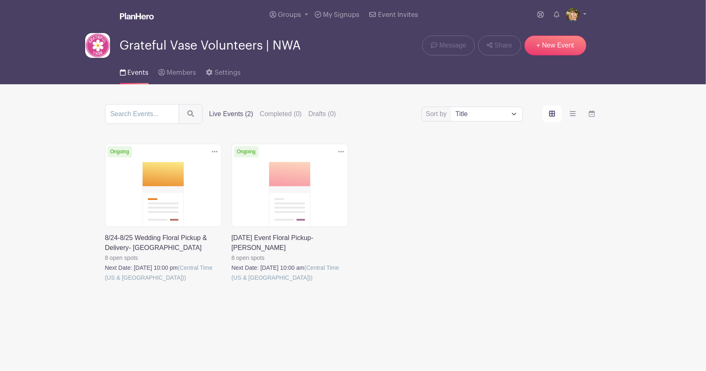
click at [212, 152] on icon at bounding box center [215, 152] width 6 height 2
click at [200, 165] on link "Duplicate" at bounding box center [187, 169] width 65 height 13
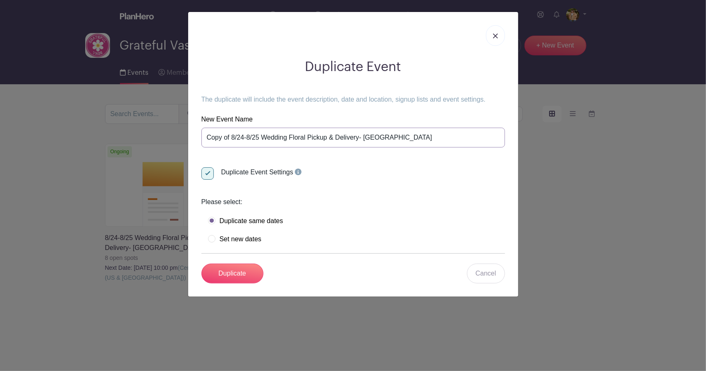
drag, startPoint x: 234, startPoint y: 135, endPoint x: 201, endPoint y: 137, distance: 32.3
click at [201, 137] on input "Copy of 8/24-8/25 Wedding Floral Pickup & Delivery- Fayetteville" at bounding box center [352, 138] width 303 height 20
drag, startPoint x: 224, startPoint y: 140, endPoint x: 173, endPoint y: 140, distance: 51.7
click at [173, 140] on div "Duplicate Event The duplicate will include the event description, date and loca…" at bounding box center [353, 185] width 706 height 371
drag, startPoint x: 226, startPoint y: 138, endPoint x: 231, endPoint y: 138, distance: 5.4
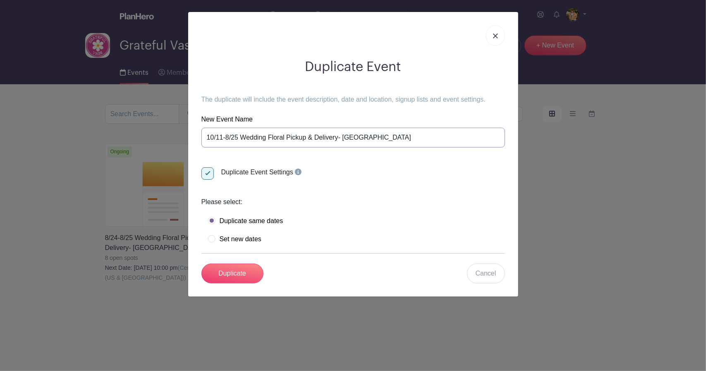
click at [231, 138] on input "10/11-8/25 Wedding Floral Pickup & Delivery- Fayetteville" at bounding box center [352, 138] width 303 height 20
drag, startPoint x: 249, startPoint y: 137, endPoint x: 242, endPoint y: 137, distance: 7.4
click at [242, 137] on input "10/11-10/12/25 Wedding Floral Pickup & Delivery- Fayetteville" at bounding box center [352, 138] width 303 height 20
type input "10/11-10/12 Wedding Floral Pickup & Delivery- Fayetteville"
click at [255, 240] on label "Set new dates" at bounding box center [234, 239] width 53 height 8
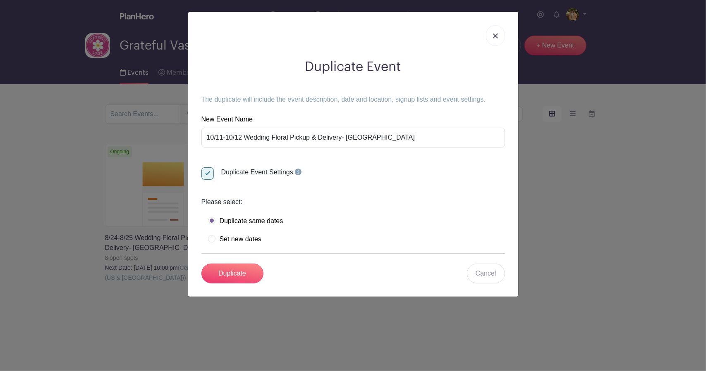
radio input "true"
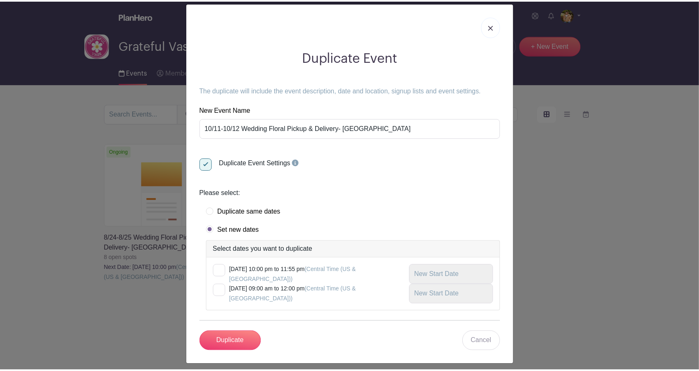
scroll to position [13, 0]
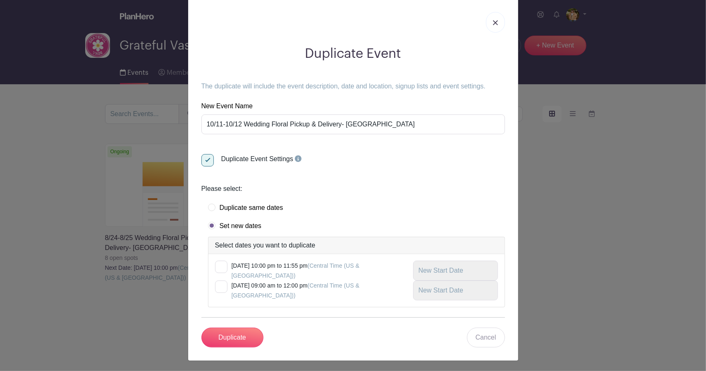
drag, startPoint x: 275, startPoint y: 265, endPoint x: 271, endPoint y: 267, distance: 4.5
click at [275, 265] on small "Sunday, August 24, 2025 at 10:00 pm to 11:55 pm (Central Time (US & Canada))" at bounding box center [295, 271] width 128 height 17
click at [220, 265] on input "checkbox" at bounding box center [217, 263] width 5 height 5
checkbox input "true"
click at [245, 286] on small "Monday, August 25, 2025 at 09:00 am to 12:00 pm (Central Time (US & Canada))" at bounding box center [295, 290] width 128 height 17
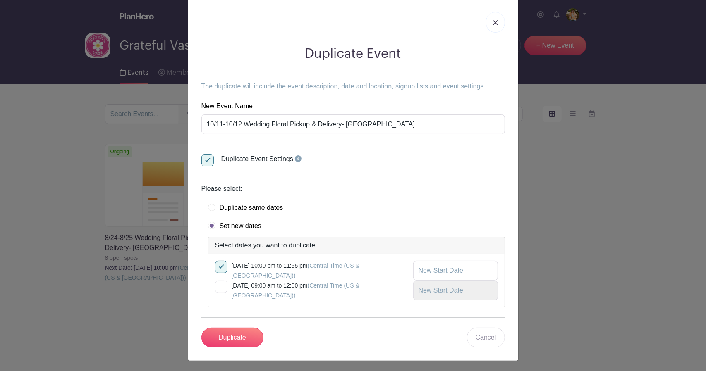
click at [220, 286] on input "checkbox" at bounding box center [217, 283] width 5 height 5
checkbox input "true"
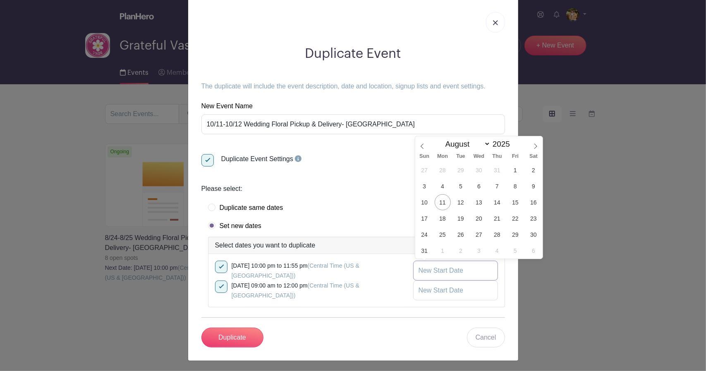
click at [436, 267] on input "text" at bounding box center [455, 271] width 85 height 20
click at [533, 147] on icon at bounding box center [535, 146] width 6 height 6
select select "9"
drag, startPoint x: 529, startPoint y: 186, endPoint x: 527, endPoint y: 192, distance: 6.1
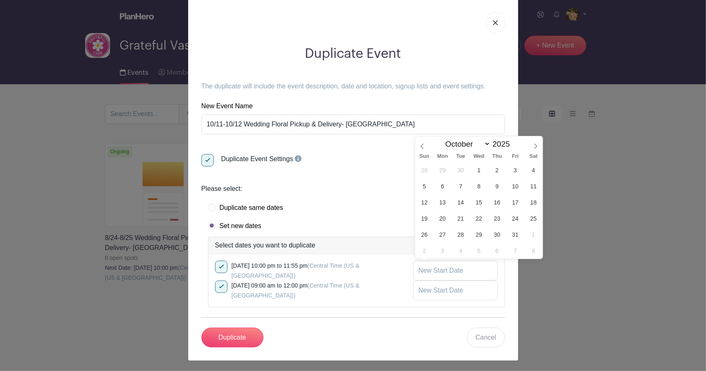
click at [529, 186] on span "11" at bounding box center [533, 186] width 16 height 16
type input "Oct 11 2025"
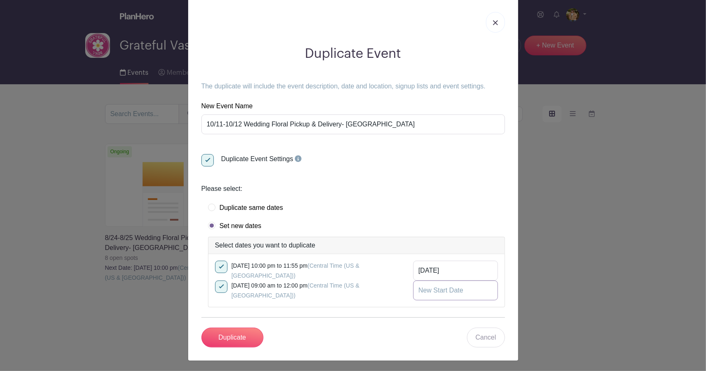
click at [464, 289] on input "text" at bounding box center [455, 291] width 85 height 20
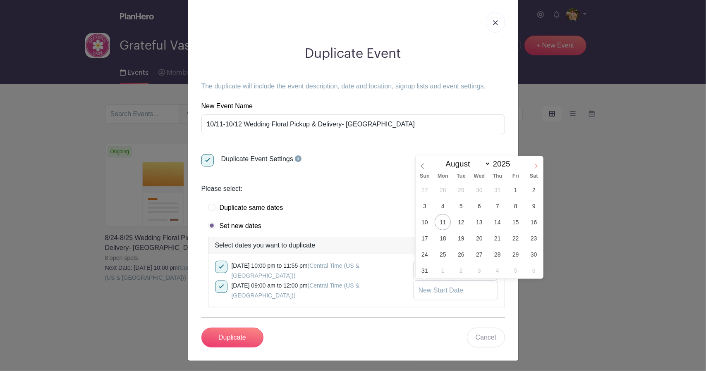
click at [535, 162] on span at bounding box center [536, 163] width 14 height 14
click at [536, 163] on span at bounding box center [536, 163] width 14 height 14
select select "9"
click at [422, 223] on span "12" at bounding box center [425, 222] width 16 height 16
type input "Oct 12 2025"
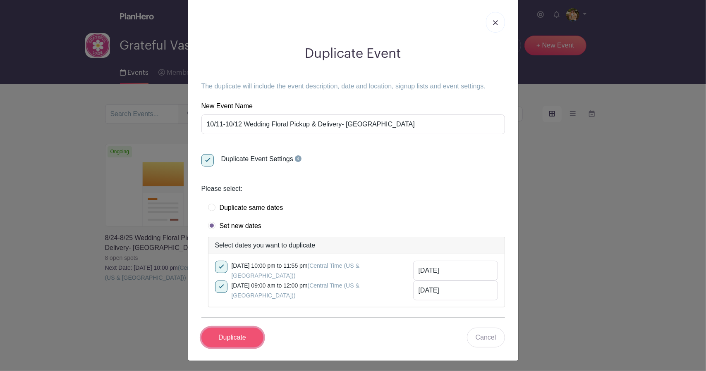
click at [227, 337] on input "Duplicate" at bounding box center [232, 338] width 62 height 20
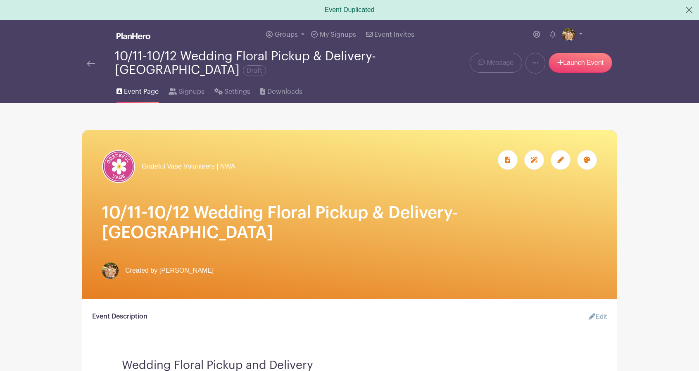
click at [564, 165] on div at bounding box center [561, 160] width 20 height 20
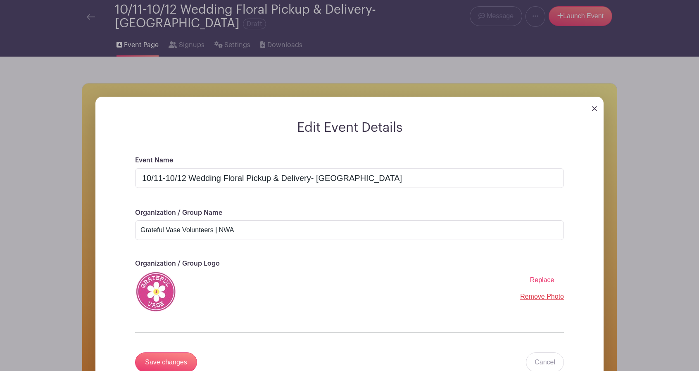
scroll to position [124, 0]
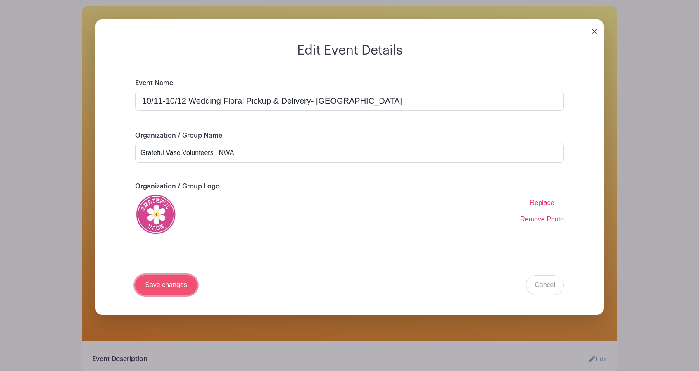
click at [175, 285] on input "Save changes" at bounding box center [166, 285] width 62 height 20
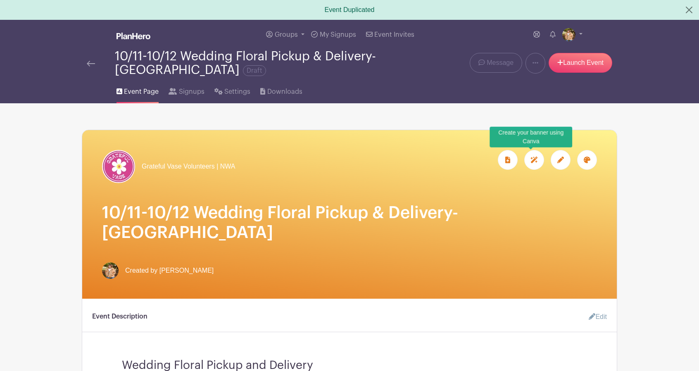
click at [538, 165] on div at bounding box center [535, 160] width 20 height 20
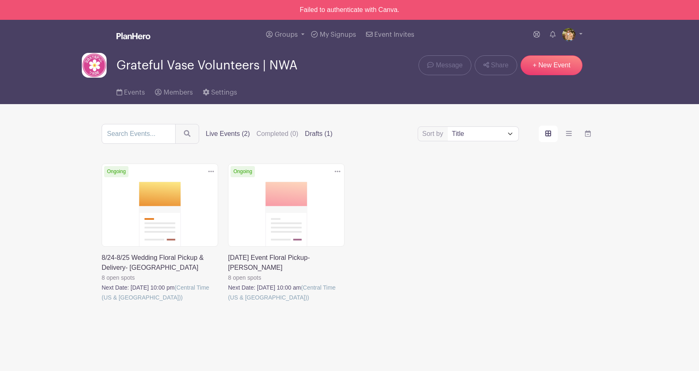
click at [327, 132] on label "Drafts (1)" at bounding box center [319, 134] width 28 height 10
click at [0, 0] on input "Drafts (1)" at bounding box center [0, 0] width 0 height 0
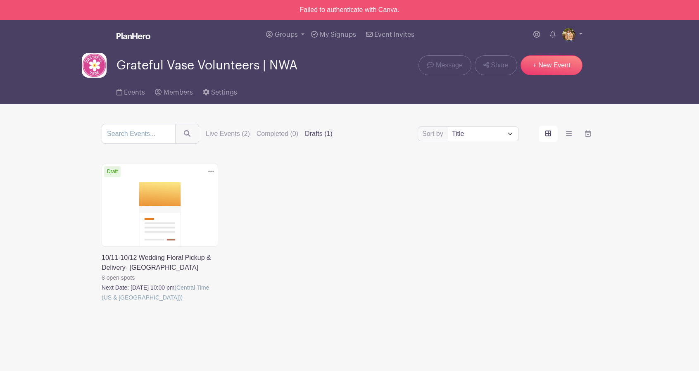
click at [102, 303] on link at bounding box center [102, 303] width 0 height 0
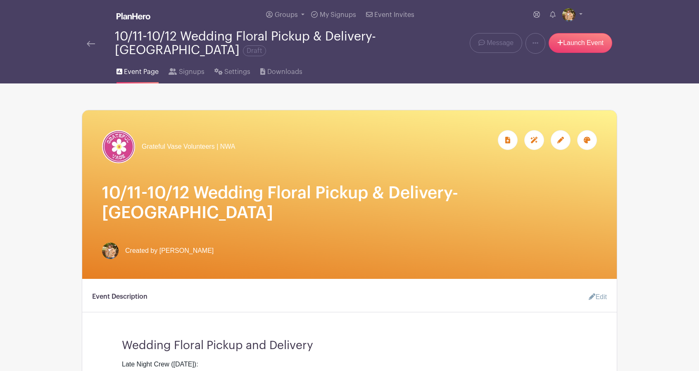
click at [591, 143] on div at bounding box center [588, 140] width 20 height 20
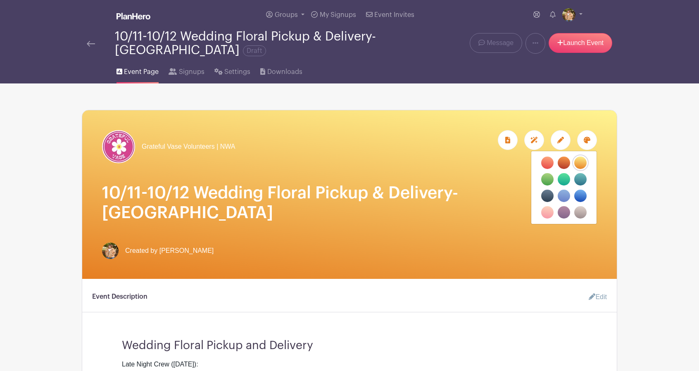
click at [552, 182] on label "filters" at bounding box center [548, 179] width 12 height 12
click at [0, 0] on input "filters" at bounding box center [0, 0] width 0 height 0
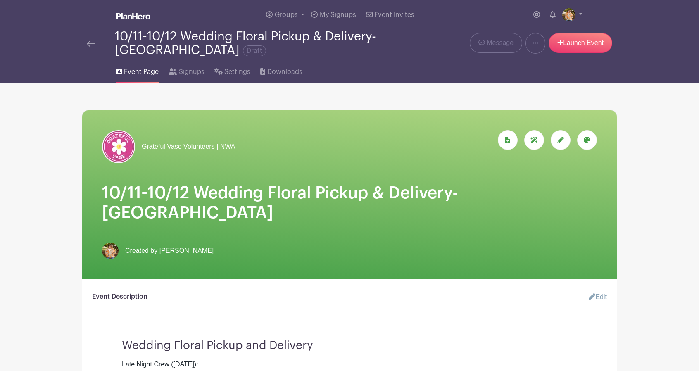
click at [585, 144] on div at bounding box center [588, 140] width 20 height 20
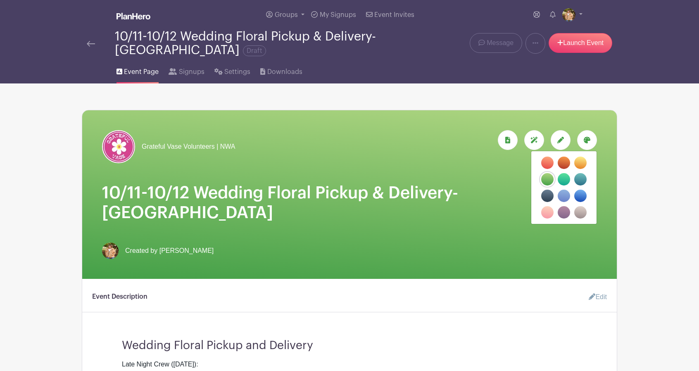
click at [562, 215] on label "filters" at bounding box center [564, 212] width 12 height 12
click at [0, 0] on input "filters" at bounding box center [0, 0] width 0 height 0
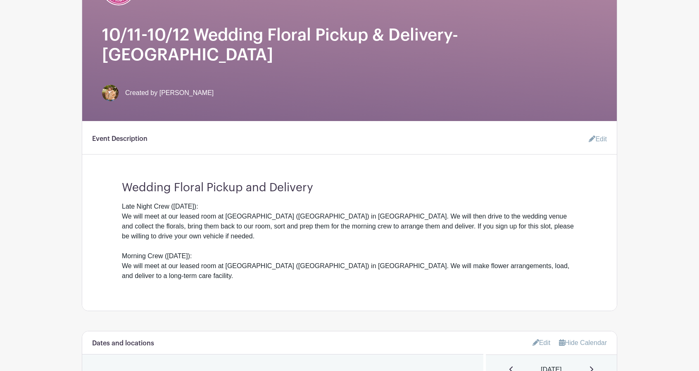
scroll to position [165, 0]
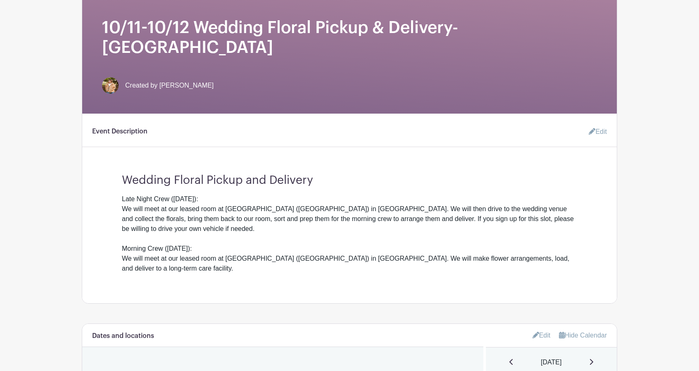
click at [600, 124] on link "Edit" at bounding box center [594, 132] width 25 height 17
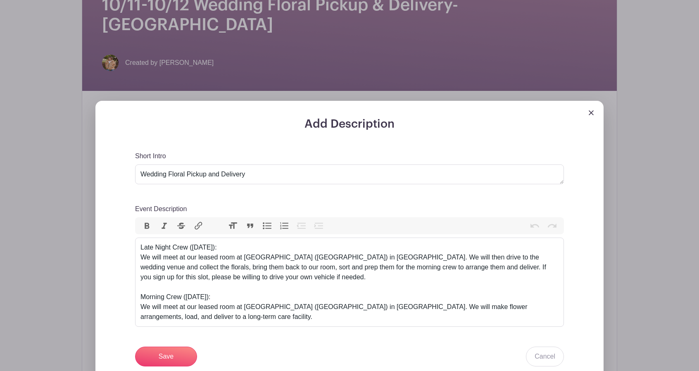
scroll to position [207, 0]
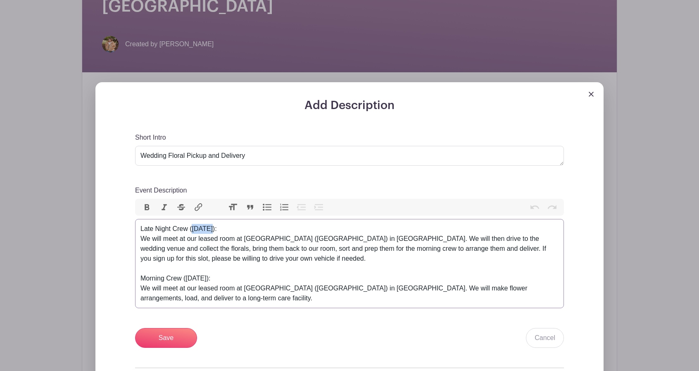
drag, startPoint x: 193, startPoint y: 207, endPoint x: 213, endPoint y: 209, distance: 19.9
click at [213, 224] on div "Late Night Crew (Aug 24): We will meet at our leased room at Potter's House Off…" at bounding box center [350, 263] width 418 height 79
drag, startPoint x: 189, startPoint y: 258, endPoint x: 206, endPoint y: 258, distance: 17.4
click at [206, 258] on div "Late Night Crew (Oct 11): We will meet at our leased room at Potter's House Off…" at bounding box center [350, 263] width 418 height 79
type trix-editor "<div>Late Night Crew (Oct 11):&nbsp;<br>We will meet at our leased room at Pott…"
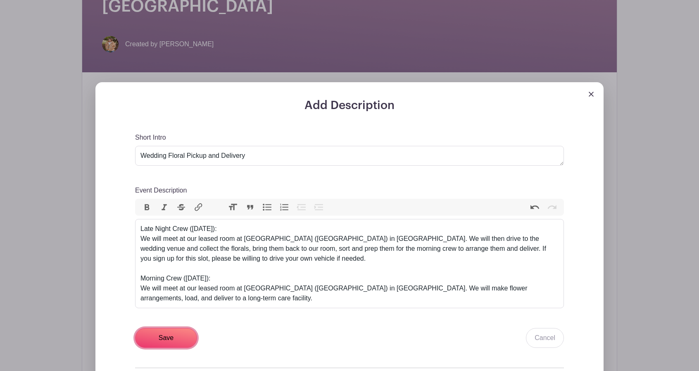
drag, startPoint x: 173, startPoint y: 322, endPoint x: 314, endPoint y: 331, distance: 141.7
click at [172, 328] on input "Save" at bounding box center [166, 338] width 62 height 20
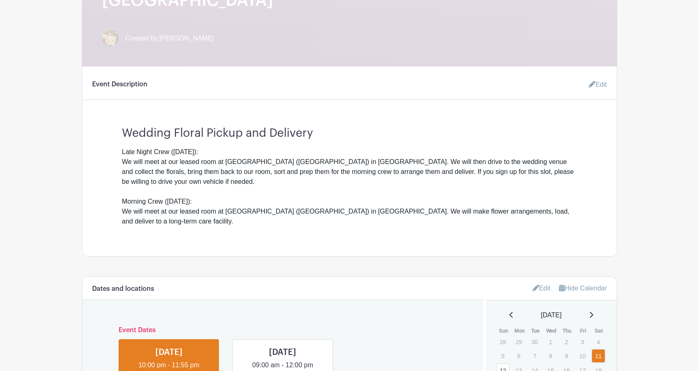
scroll to position [356, 0]
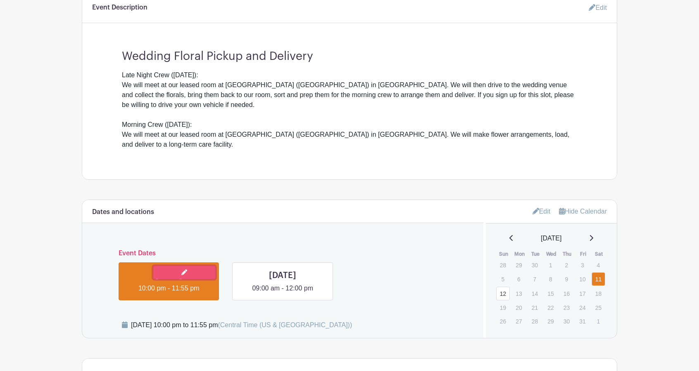
click at [196, 266] on link at bounding box center [184, 272] width 62 height 13
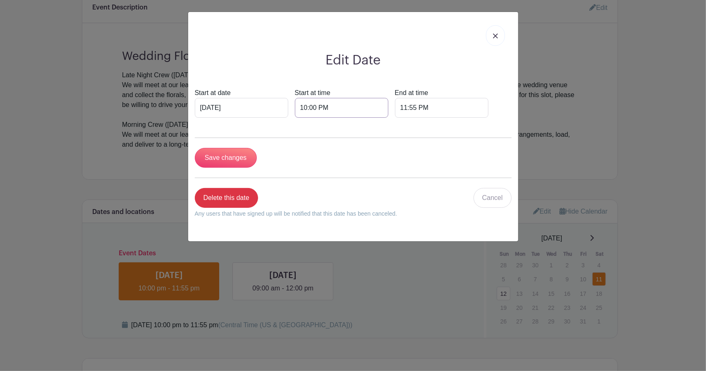
drag, startPoint x: 308, startPoint y: 107, endPoint x: 313, endPoint y: 108, distance: 5.8
click at [313, 108] on input "10:00 PM" at bounding box center [341, 108] width 93 height 20
type input "10:45 PM"
click at [477, 75] on div "Edit Date Start at date Oct 11 2025 Start at time 10:45 PM End at time 11:55 PM…" at bounding box center [353, 126] width 330 height 229
click at [236, 159] on input "Save changes" at bounding box center [226, 158] width 62 height 20
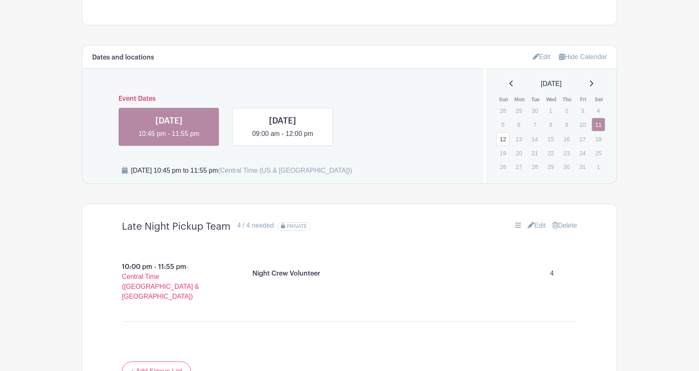
scroll to position [521, 0]
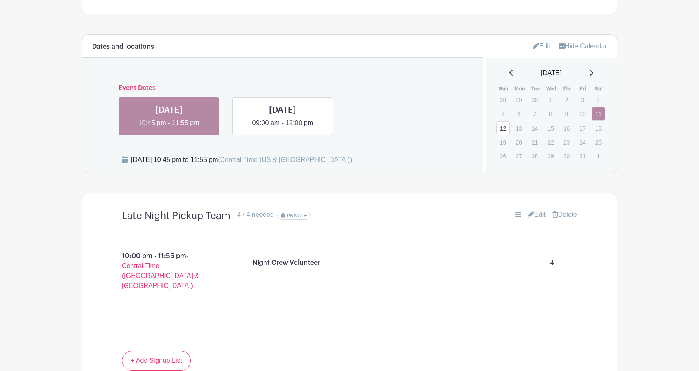
click at [541, 210] on link "Edit" at bounding box center [537, 215] width 18 height 10
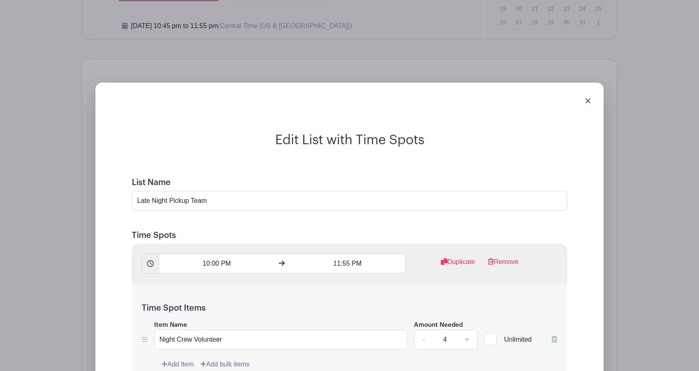
scroll to position [686, 0]
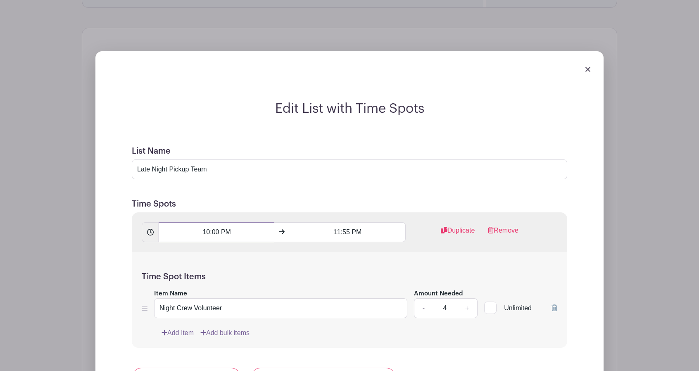
drag, startPoint x: 211, startPoint y: 211, endPoint x: 217, endPoint y: 210, distance: 6.3
click at [217, 222] on input "10:00 PM" at bounding box center [217, 232] width 116 height 20
type input "10:45 PM"
click at [599, 227] on div "Edit List with Time Spots List Name Late Night Pickup Team Time Spots 10:45 PM …" at bounding box center [349, 344] width 508 height 586
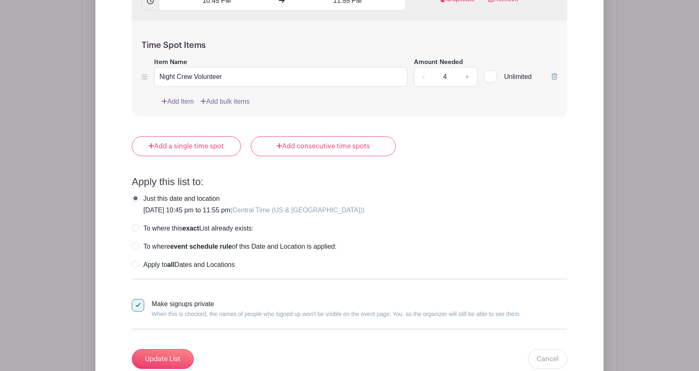
scroll to position [934, 0]
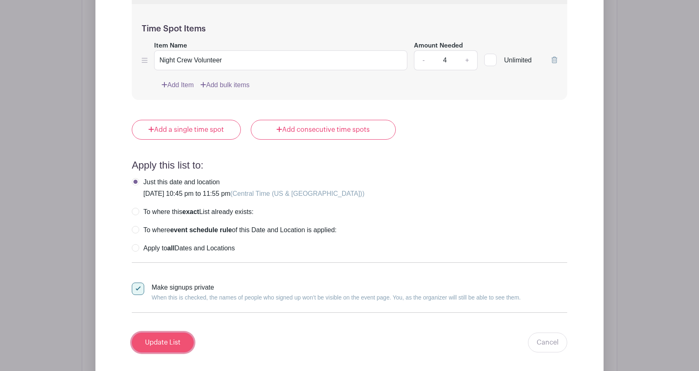
drag, startPoint x: 174, startPoint y: 321, endPoint x: 186, endPoint y: 320, distance: 12.0
click at [175, 333] on input "Update List" at bounding box center [163, 343] width 62 height 20
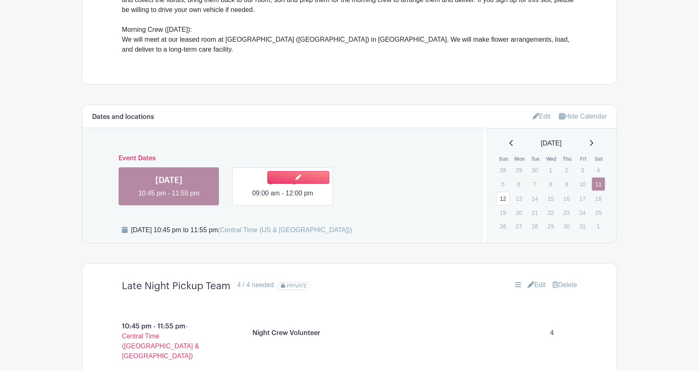
scroll to position [378, 0]
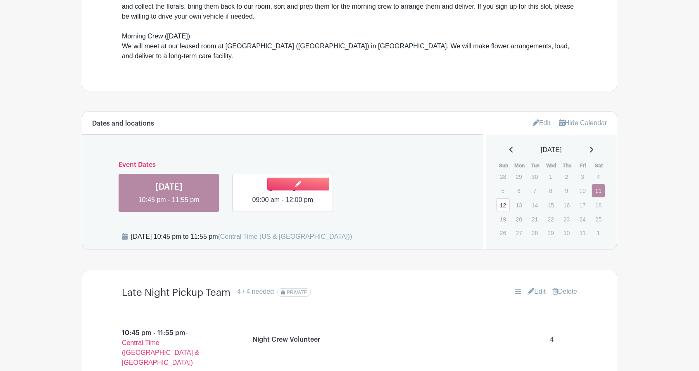
click at [283, 205] on link at bounding box center [283, 205] width 0 height 0
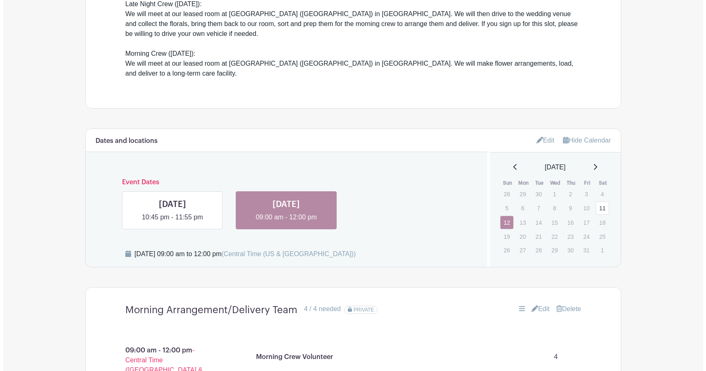
scroll to position [419, 0]
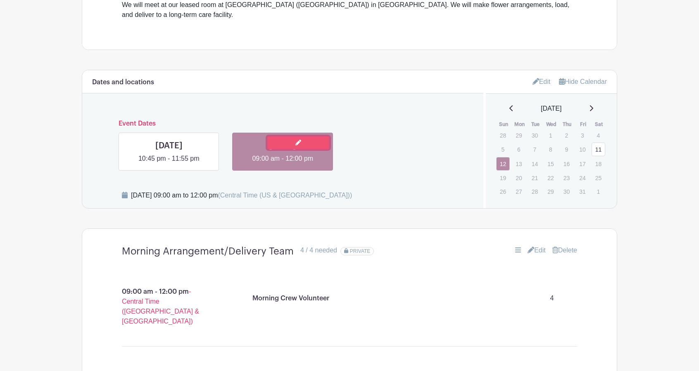
click at [312, 136] on link at bounding box center [298, 142] width 62 height 13
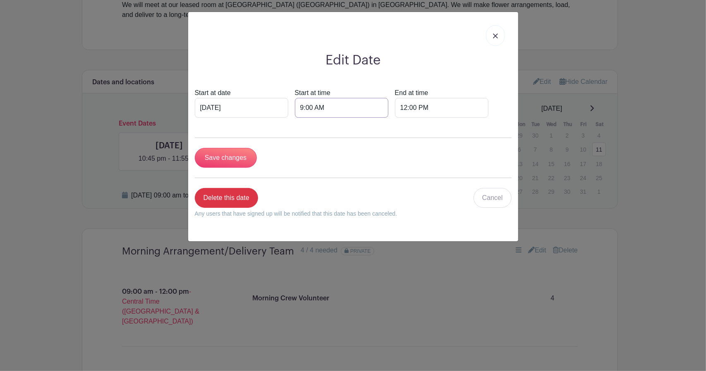
click at [296, 110] on input "9:00 AM" at bounding box center [341, 108] width 93 height 20
type input "8:00 AM"
click at [488, 155] on div "Save changes" at bounding box center [353, 158] width 317 height 20
click at [229, 165] on input "Save changes" at bounding box center [226, 158] width 62 height 20
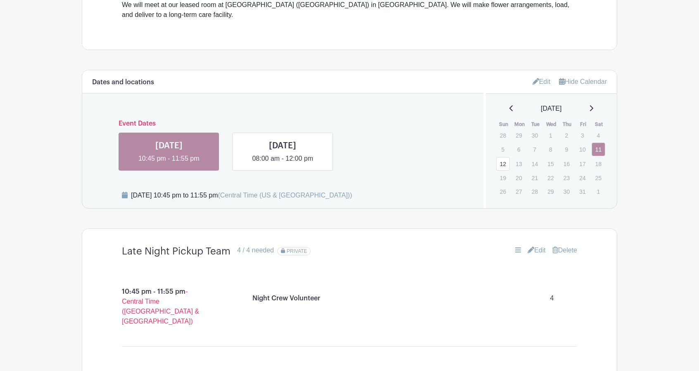
scroll to position [527, 0]
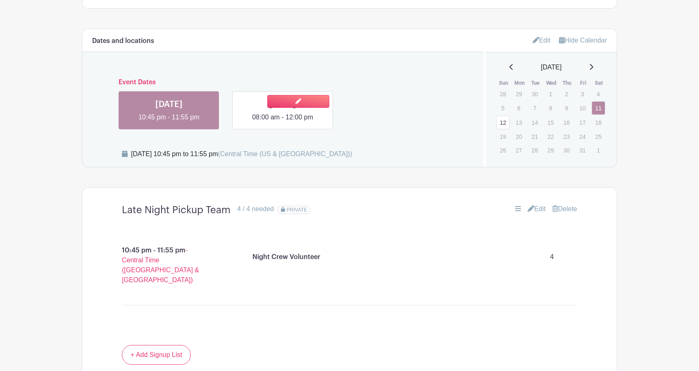
click at [283, 122] on link at bounding box center [283, 122] width 0 height 0
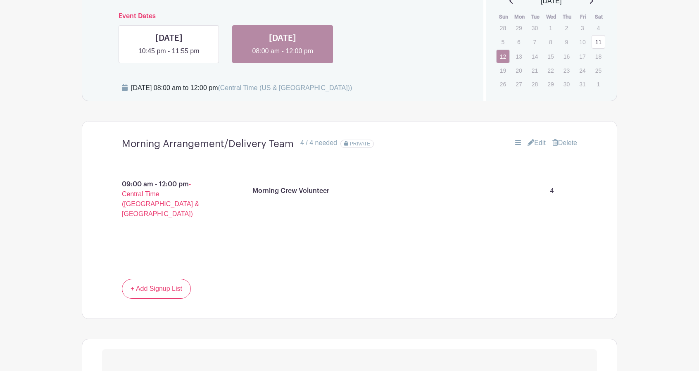
click at [537, 138] on link "Edit" at bounding box center [537, 143] width 18 height 10
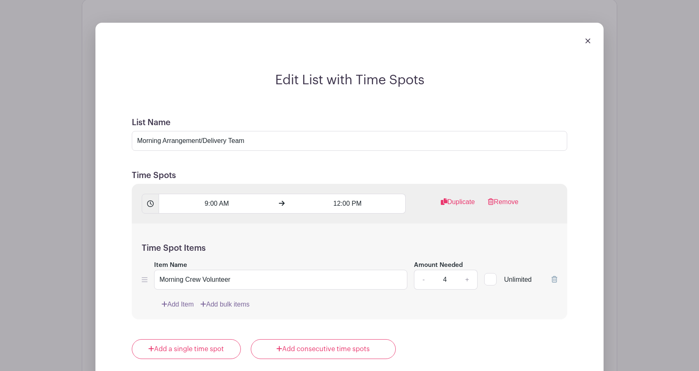
scroll to position [651, 0]
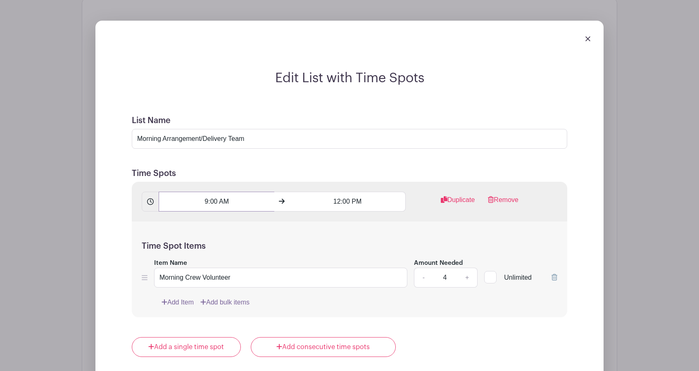
click at [203, 192] on input "9:00 AM" at bounding box center [217, 202] width 116 height 20
click at [174, 231] on icon at bounding box center [173, 234] width 5 height 7
type input "8:00 AM"
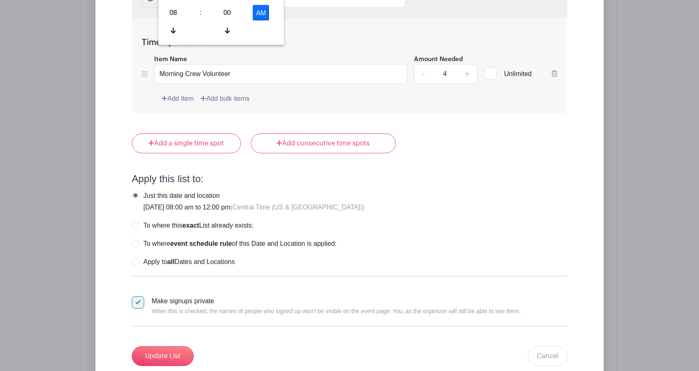
scroll to position [940, 0]
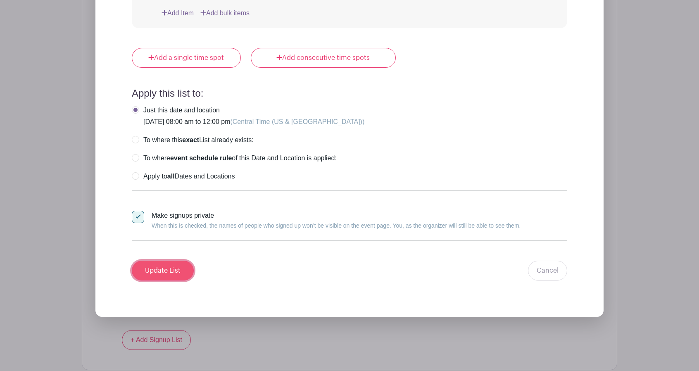
click at [169, 261] on input "Update List" at bounding box center [163, 271] width 62 height 20
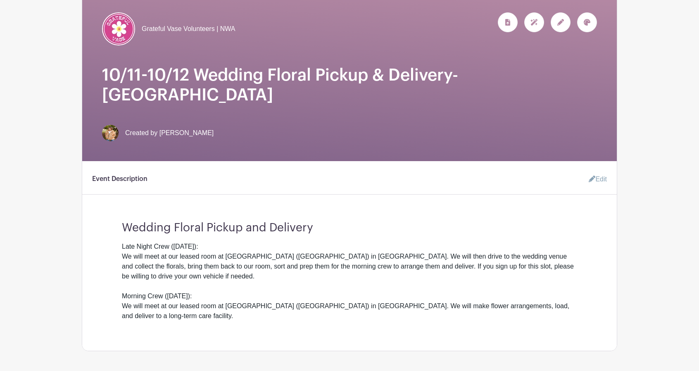
scroll to position [0, 0]
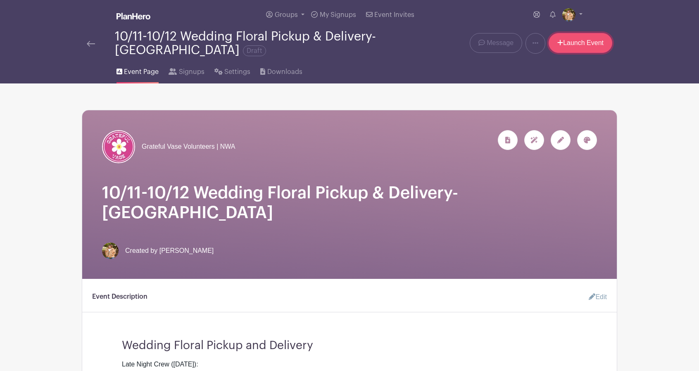
click at [583, 45] on link "Launch Event" at bounding box center [581, 43] width 64 height 20
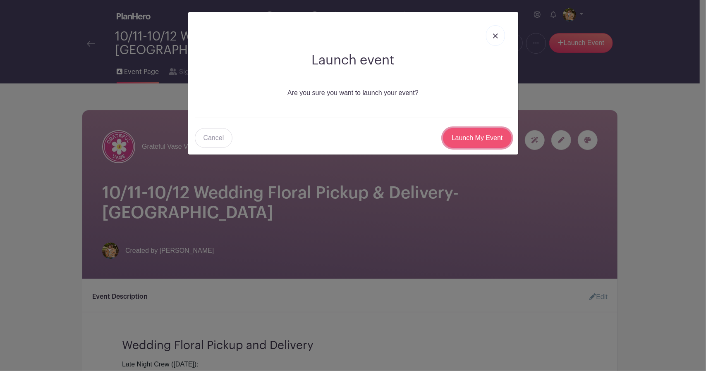
click at [470, 138] on input "Launch My Event" at bounding box center [477, 138] width 69 height 20
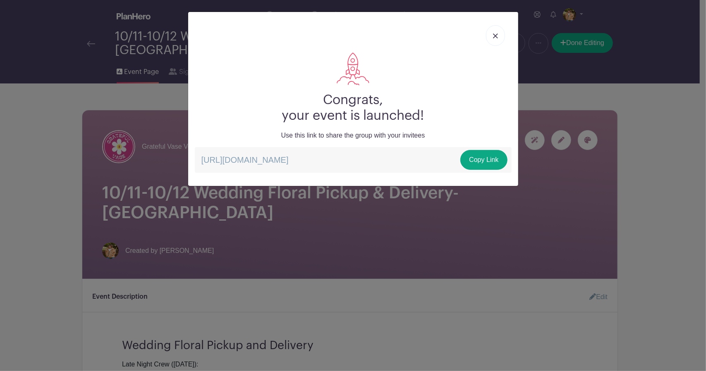
click at [495, 34] on img at bounding box center [495, 35] width 5 height 5
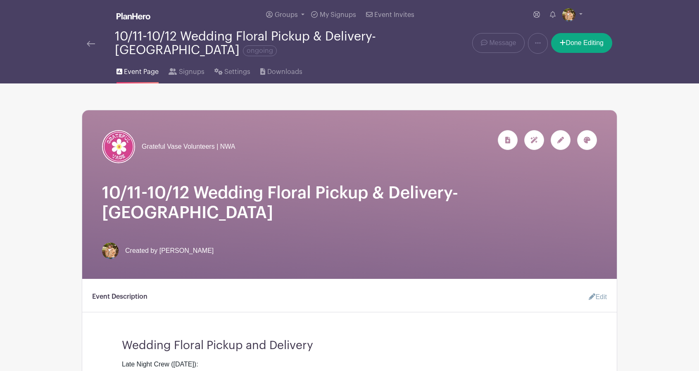
click at [93, 44] on img at bounding box center [91, 44] width 8 height 6
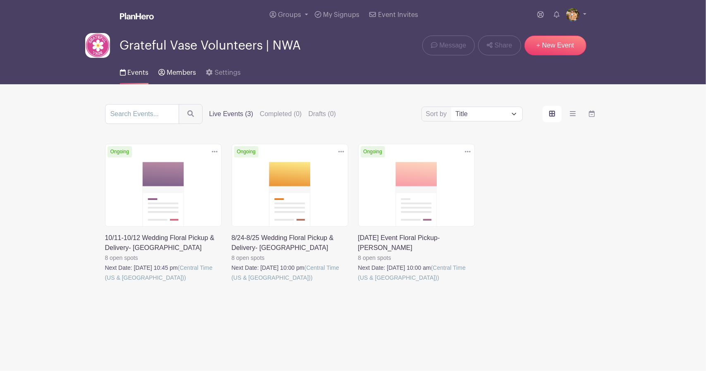
click at [181, 74] on span "Members" at bounding box center [181, 72] width 29 height 7
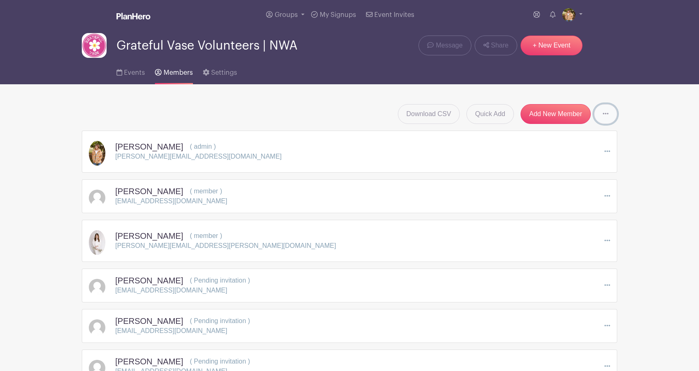
click at [611, 115] on link at bounding box center [605, 114] width 23 height 20
click at [134, 73] on span "Events" at bounding box center [134, 72] width 21 height 7
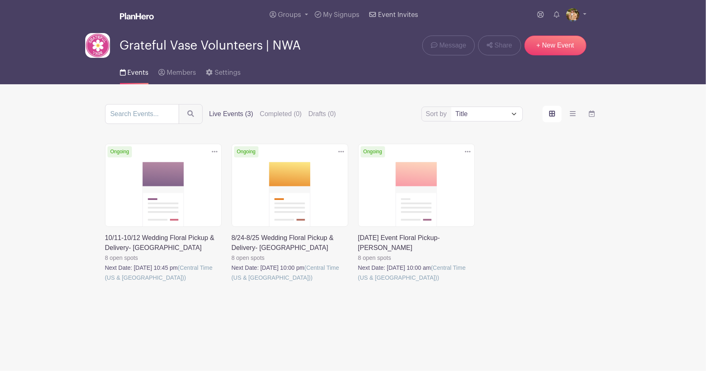
click at [400, 13] on span "Event Invites" at bounding box center [398, 15] width 40 height 7
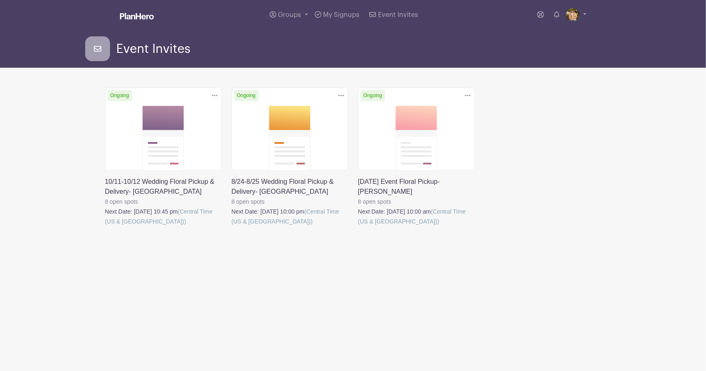
click at [216, 94] on icon at bounding box center [215, 95] width 6 height 7
click at [215, 94] on icon at bounding box center [215, 95] width 6 height 7
click at [105, 227] on link at bounding box center [105, 227] width 0 height 0
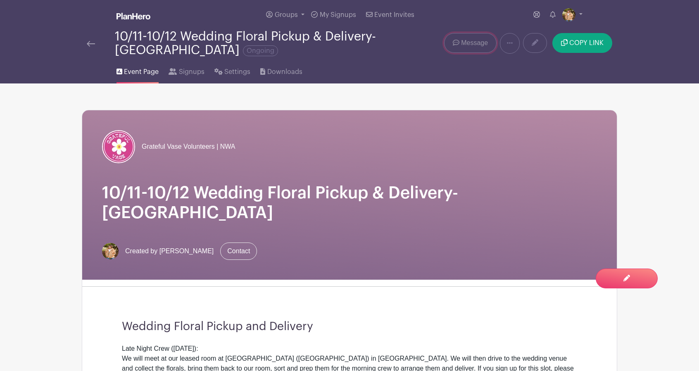
click at [475, 44] on span "Message" at bounding box center [474, 43] width 27 height 10
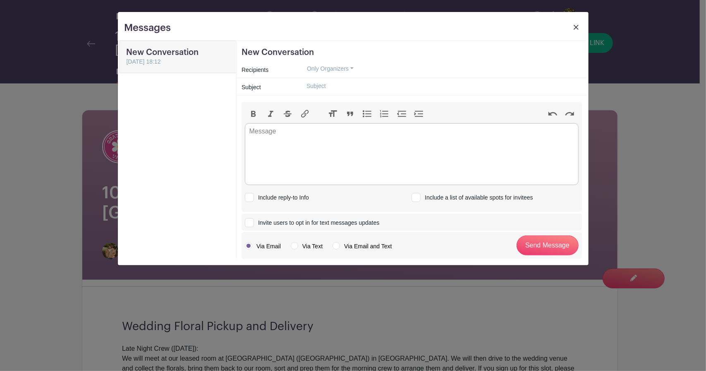
click at [576, 31] on link at bounding box center [576, 29] width 12 height 15
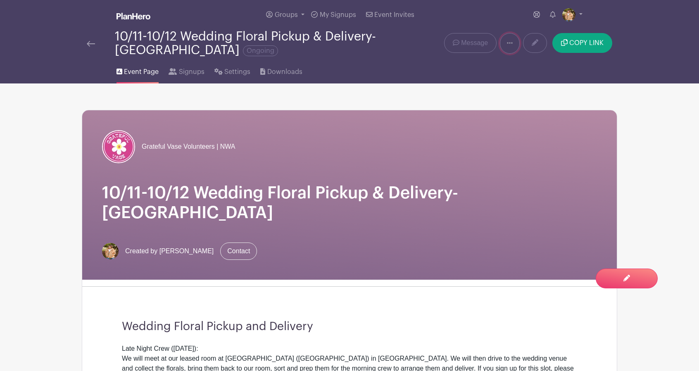
click at [508, 50] on link at bounding box center [510, 43] width 20 height 21
click at [519, 43] on link at bounding box center [510, 43] width 20 height 21
click at [94, 43] on img at bounding box center [91, 44] width 8 height 6
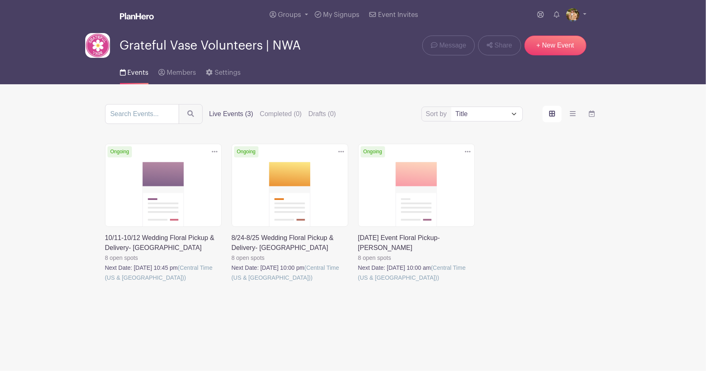
click at [358, 283] on link at bounding box center [358, 283] width 0 height 0
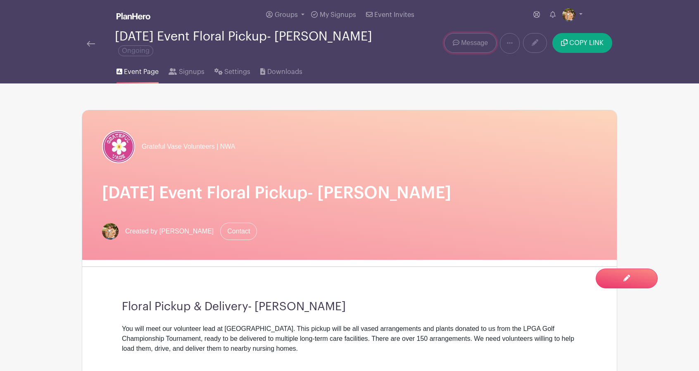
click at [486, 43] on span "Message" at bounding box center [474, 43] width 27 height 10
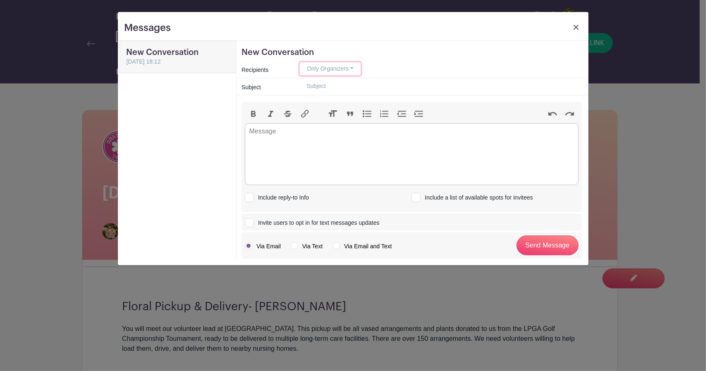
click at [341, 69] on button "Only Organizers" at bounding box center [330, 68] width 61 height 13
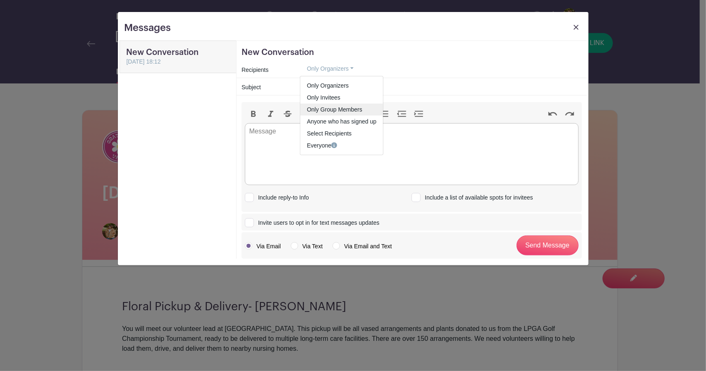
click at [360, 111] on link "Only Group Members" at bounding box center [341, 109] width 83 height 12
click at [396, 88] on input "text" at bounding box center [441, 86] width 282 height 13
type input "Need Volunteers: 9-22-25"
click at [340, 136] on trix-editor at bounding box center [412, 154] width 334 height 62
click at [417, 198] on div at bounding box center [415, 197] width 9 height 9
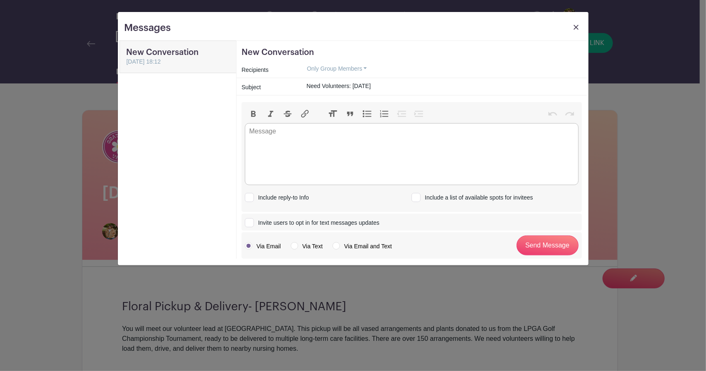
click at [417, 198] on input "Include a list of available spots for invitees" at bounding box center [413, 195] width 5 height 5
checkbox input "true"
click at [248, 196] on input "Include reply-to Info" at bounding box center [247, 195] width 5 height 5
click at [251, 196] on div at bounding box center [249, 197] width 9 height 9
click at [250, 196] on input "Include reply-to Info" at bounding box center [247, 195] width 5 height 5
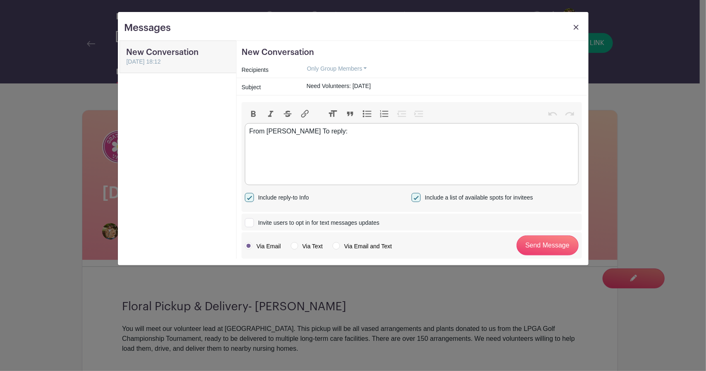
checkbox input "false"
click at [246, 222] on input "Invite users to opt in for text messages updates" at bounding box center [247, 221] width 5 height 5
checkbox input "true"
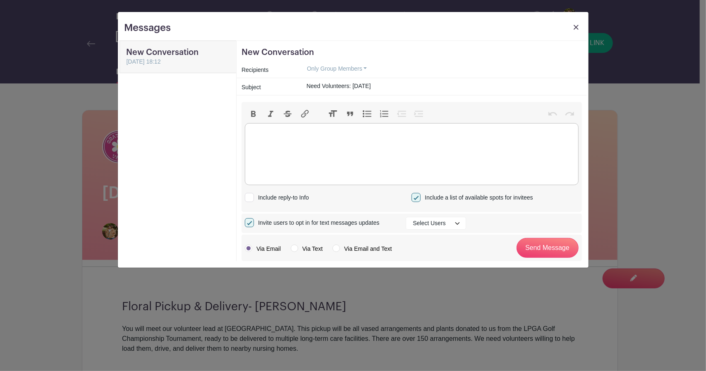
click at [310, 134] on trix-editor at bounding box center [412, 154] width 334 height 62
click at [342, 68] on button "Only Group Members" at bounding box center [337, 68] width 74 height 13
click at [352, 132] on link "Select Recipients" at bounding box center [341, 133] width 83 height 12
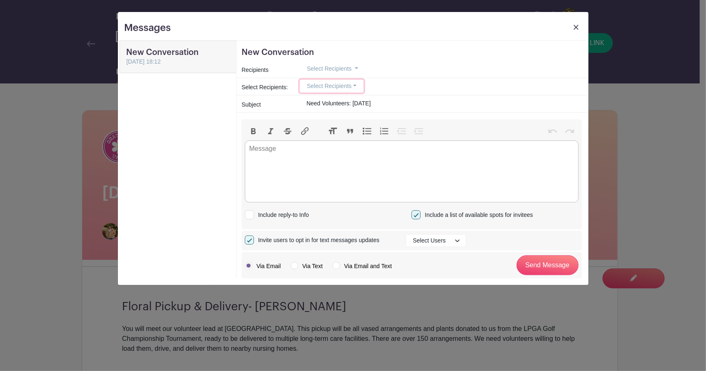
click at [348, 85] on button "Select Recipients" at bounding box center [332, 86] width 64 height 13
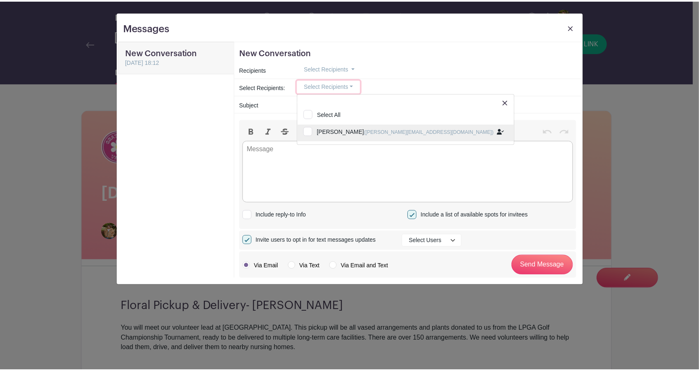
scroll to position [1, 0]
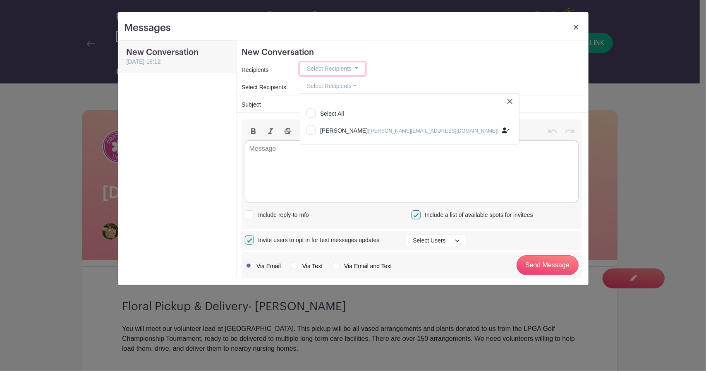
click at [339, 69] on span "Select Recipients" at bounding box center [329, 68] width 45 height 7
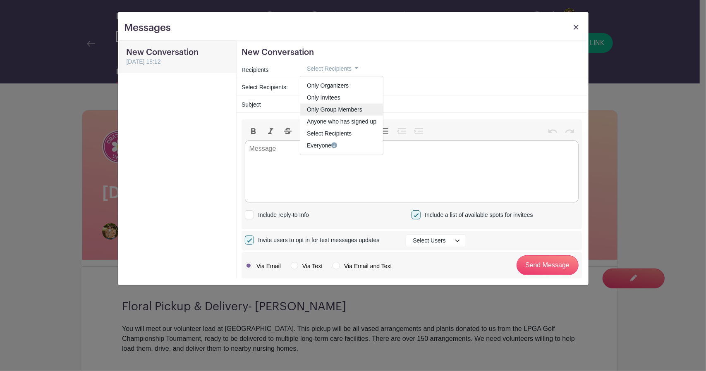
click at [363, 110] on link "Only Group Members" at bounding box center [341, 109] width 83 height 12
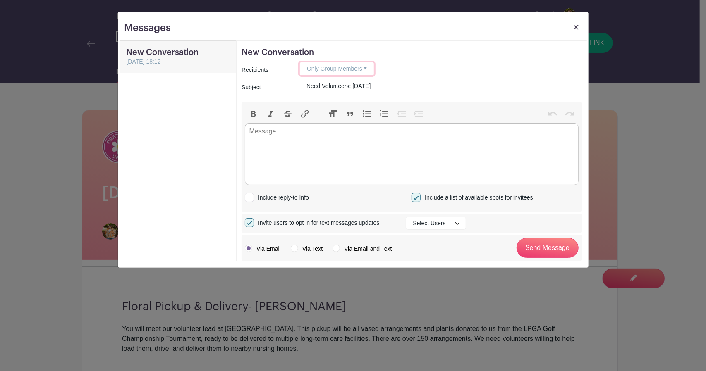
click at [359, 69] on button "Only Group Members" at bounding box center [337, 68] width 74 height 13
click at [287, 137] on trix-editor at bounding box center [412, 154] width 334 height 62
click at [575, 29] on img at bounding box center [575, 27] width 5 height 5
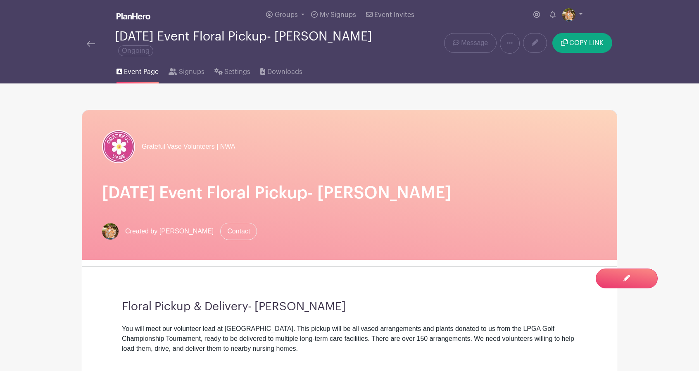
click at [88, 41] on img at bounding box center [91, 44] width 8 height 6
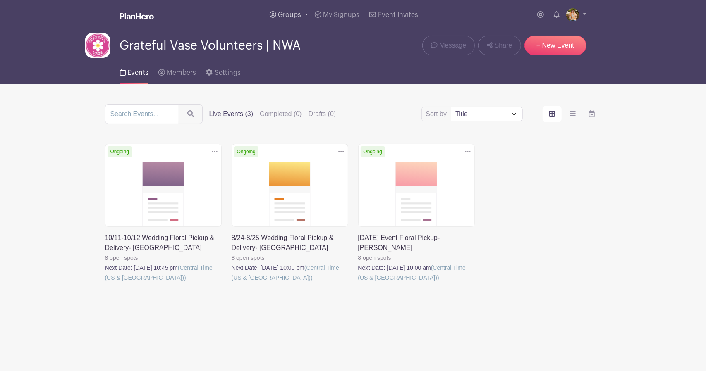
click at [289, 16] on span "Groups" at bounding box center [289, 15] width 23 height 7
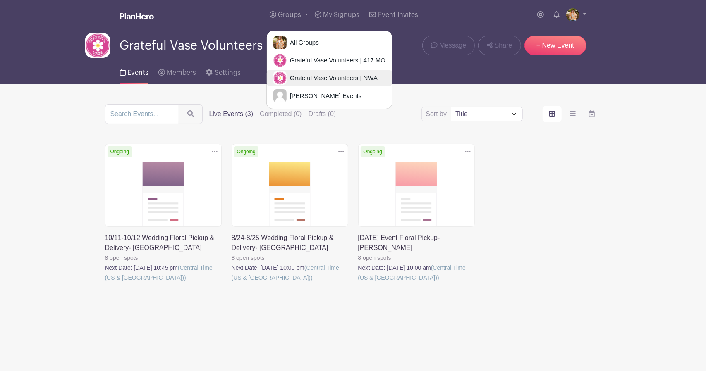
click at [335, 79] on span "Grateful Vase Volunteers | NWA" at bounding box center [331, 79] width 91 height 10
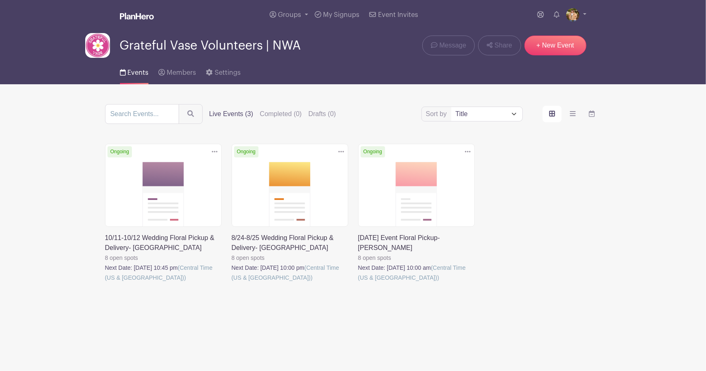
click at [338, 150] on icon at bounding box center [341, 151] width 6 height 7
click at [231, 283] on link at bounding box center [231, 283] width 0 height 0
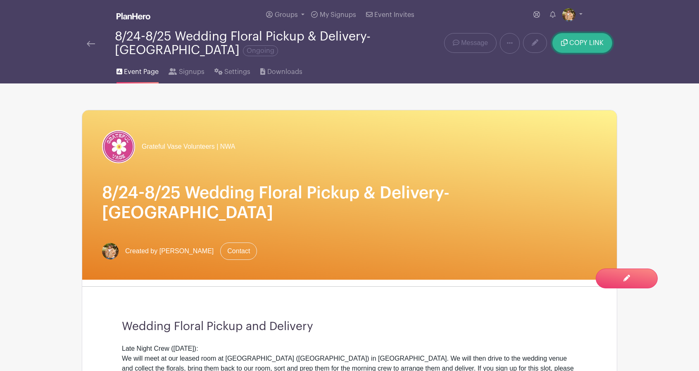
click at [583, 46] on span "COPY LINK" at bounding box center [587, 43] width 34 height 7
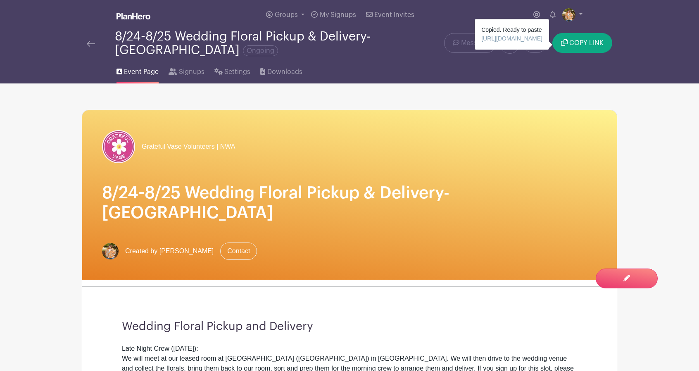
click at [90, 43] on img at bounding box center [91, 44] width 8 height 6
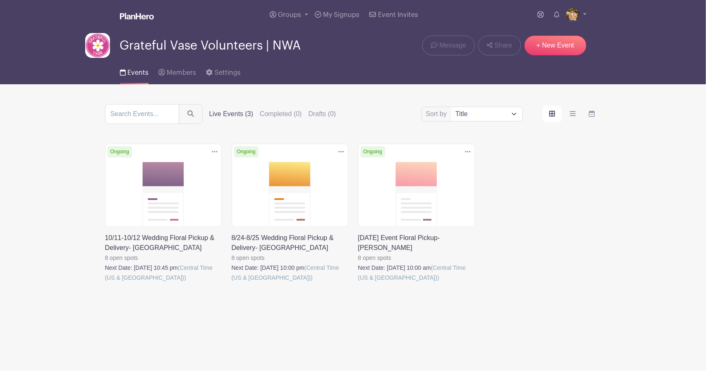
click at [358, 283] on link at bounding box center [358, 283] width 0 height 0
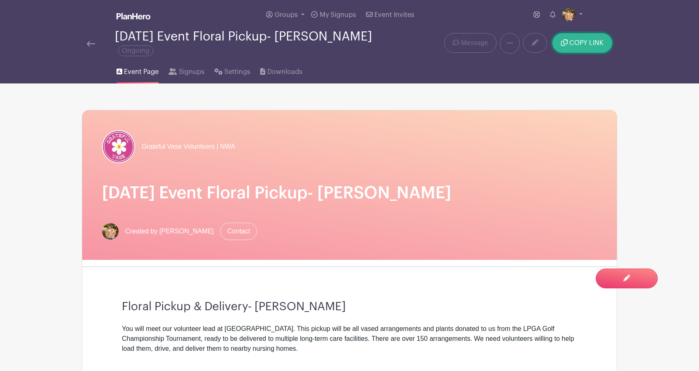
click at [587, 41] on span "COPY LINK" at bounding box center [587, 43] width 34 height 7
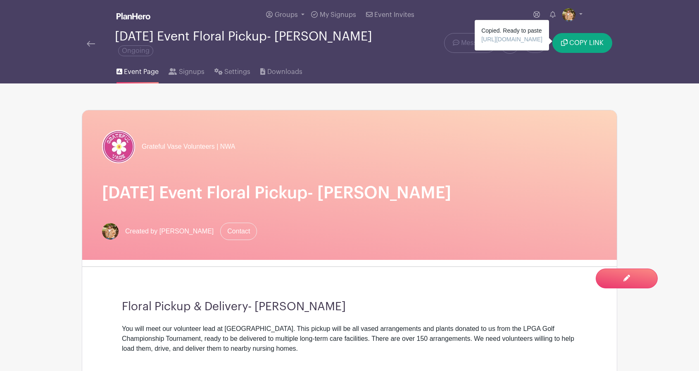
click at [94, 41] on img at bounding box center [91, 44] width 8 height 6
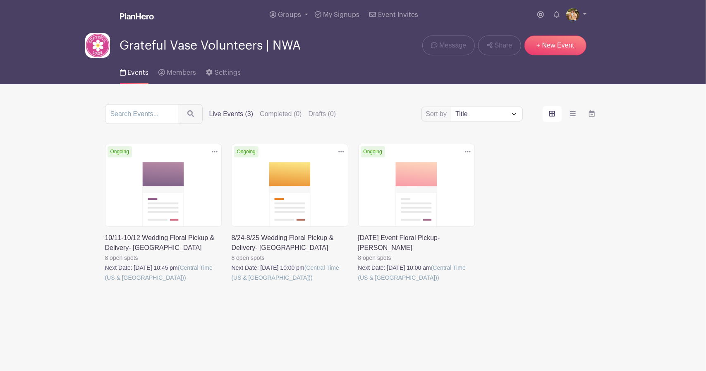
click at [105, 283] on link at bounding box center [105, 283] width 0 height 0
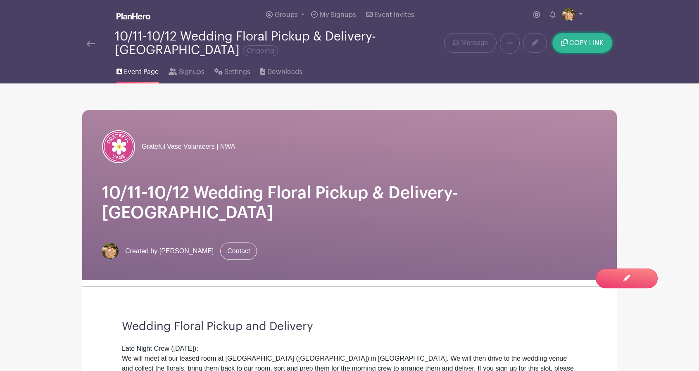
click at [585, 43] on span "COPY LINK" at bounding box center [587, 43] width 34 height 7
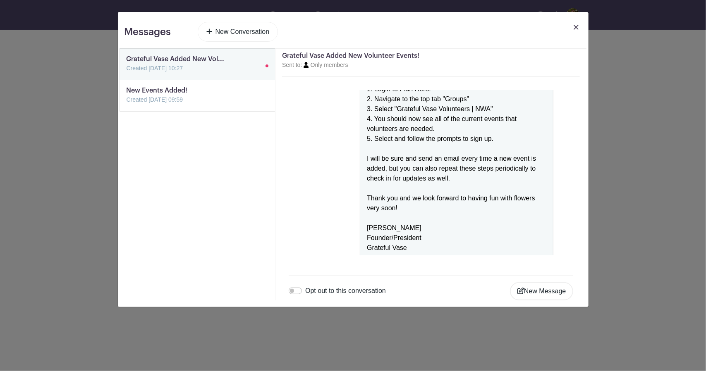
scroll to position [100, 0]
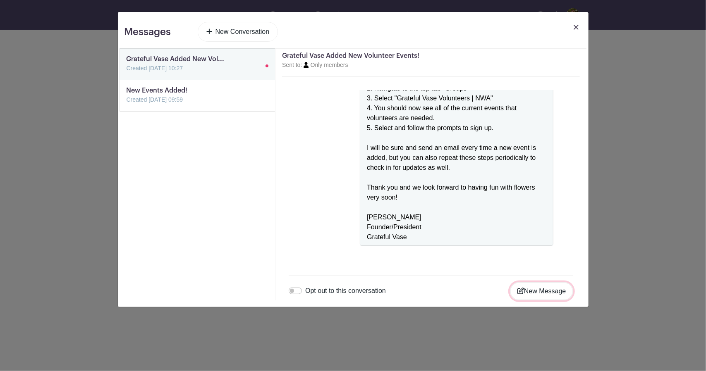
click at [541, 291] on button "New Message" at bounding box center [541, 291] width 63 height 18
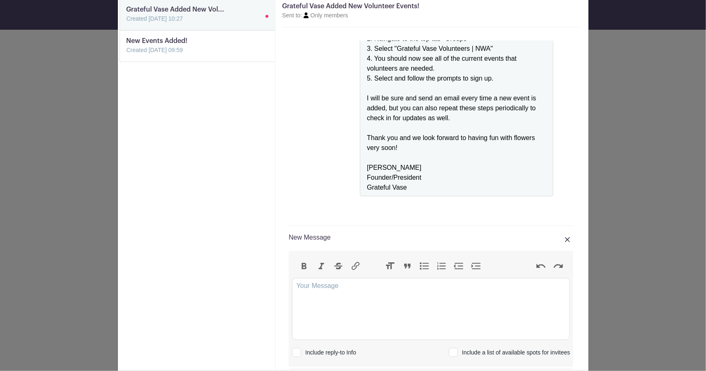
scroll to position [93, 0]
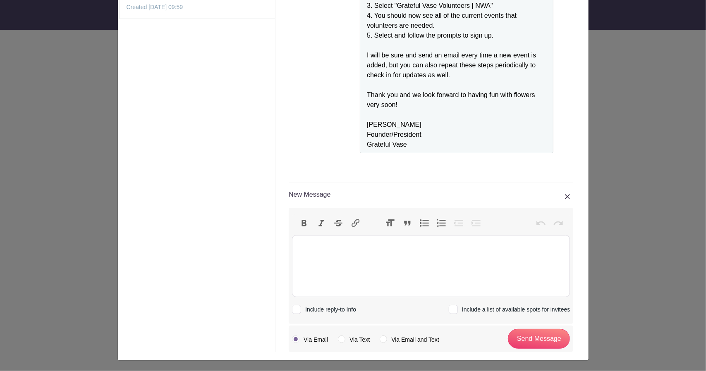
click at [332, 250] on trix-editor at bounding box center [431, 266] width 278 height 62
type trix-editor "<div>B</div>"
drag, startPoint x: 316, startPoint y: 248, endPoint x: 259, endPoint y: 236, distance: 58.7
click at [262, 239] on div "Grateful Vase Added New Vol... Created 16 Jul 2025, 10:27 New Events Added! Cre…" at bounding box center [352, 155] width 467 height 398
copy div "Happy Monday! Below are the list of upcoming events that we would love some ext…"
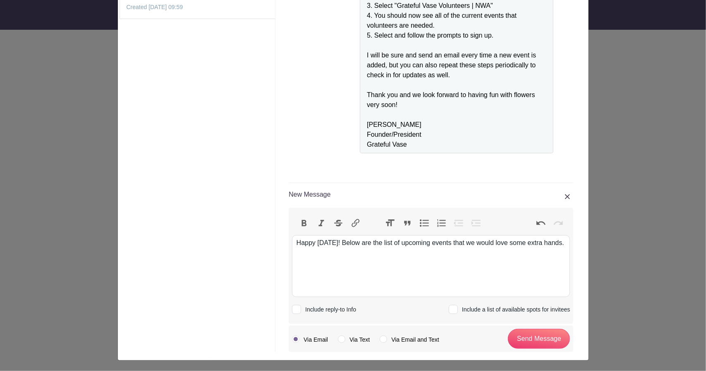
click at [324, 265] on trix-editor "Happy Monday! Below are the list of upcoming events that we would love some ext…" at bounding box center [431, 266] width 278 height 62
drag, startPoint x: 326, startPoint y: 272, endPoint x: 298, endPoint y: 273, distance: 27.7
click at [298, 268] on div "Happy Monday! Below are the list of upcoming events that we would love some ext…" at bounding box center [430, 253] width 269 height 30
type trix-editor "<div>Happy Monday! Below are the list of upcoming events that we would love som…"
drag, startPoint x: 328, startPoint y: 271, endPoint x: 287, endPoint y: 268, distance: 41.0
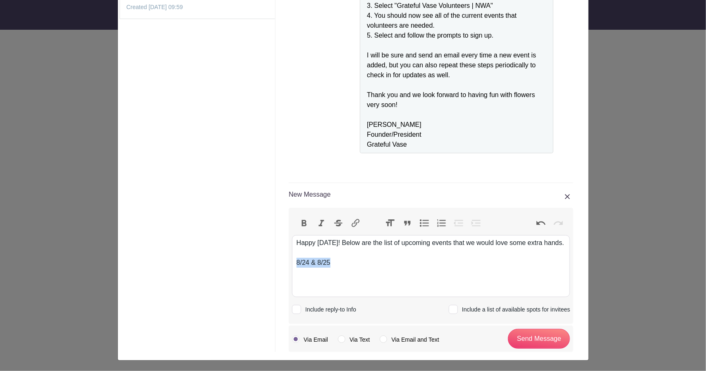
click at [289, 268] on div "Bold Italic Strikethrough Link Heading Quote Code Bullets Numbers Decrease Leve…" at bounding box center [431, 266] width 284 height 116
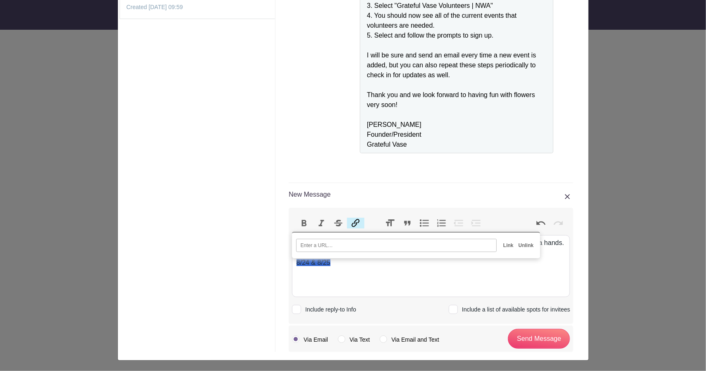
click at [357, 223] on button "Link" at bounding box center [355, 223] width 17 height 11
paste input "[URL][DOMAIN_NAME]"
type input "[URL][DOMAIN_NAME]"
click at [505, 243] on input "Link" at bounding box center [508, 245] width 15 height 12
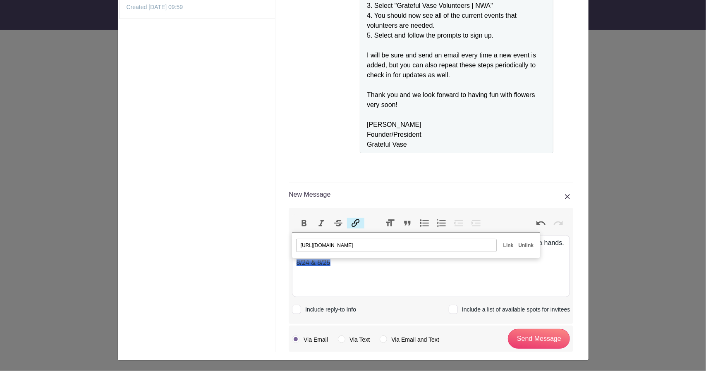
scroll to position [0, 0]
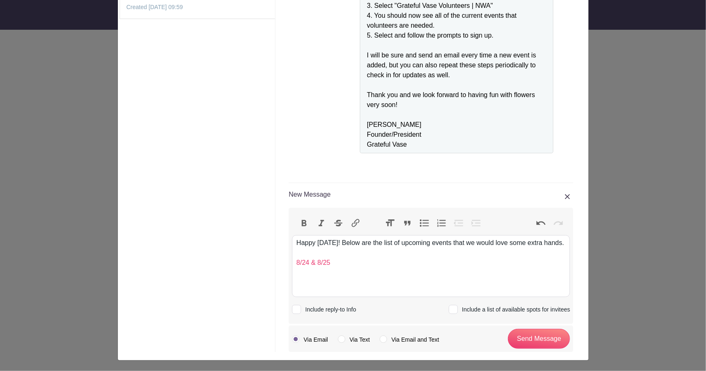
click at [371, 263] on div "Happy Monday! Below are the list of upcoming events that we would love some ext…" at bounding box center [430, 253] width 269 height 30
click at [365, 268] on div "Happy Monday! Below are the list of upcoming events that we would love some ext…" at bounding box center [430, 253] width 269 height 30
click at [356, 258] on div "Happy Monday! Below are the list of upcoming events that we would love some ext…" at bounding box center [430, 258] width 269 height 40
click at [348, 273] on div "Happy Monday! Below are the list of upcoming events that we would love some ext…" at bounding box center [430, 258] width 269 height 40
click at [350, 272] on div "Happy Monday! Below are the list of upcoming events that we would love some ext…" at bounding box center [430, 263] width 269 height 50
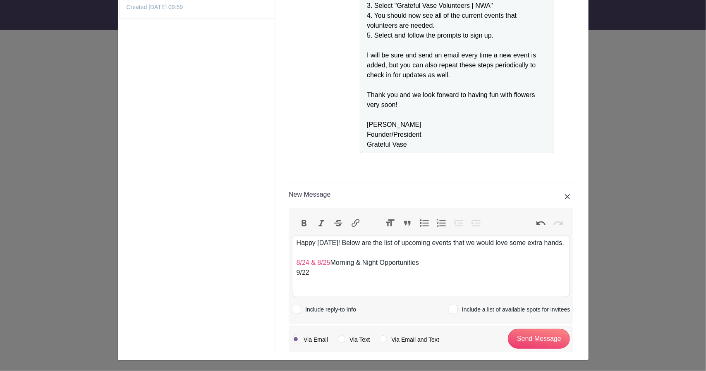
click at [336, 282] on div "Happy Monday! Below are the list of upcoming events that we would love some ext…" at bounding box center [430, 263] width 269 height 50
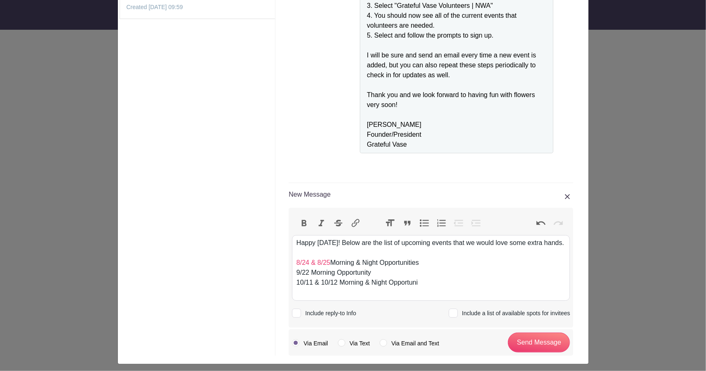
click at [379, 272] on div "Happy Monday! Below are the list of upcoming events that we would love some ext…" at bounding box center [430, 268] width 269 height 60
click at [387, 292] on div "Happy Monday! Below are the list of upcoming events that we would love some ext…" at bounding box center [430, 268] width 269 height 60
drag, startPoint x: 389, startPoint y: 272, endPoint x: 425, endPoint y: 279, distance: 36.5
click at [425, 279] on div "Happy Monday! Below are the list of upcoming events that we would love some ext…" at bounding box center [430, 268] width 269 height 60
click at [427, 271] on div "Happy Monday! Below are the list of upcoming events that we would love some ext…" at bounding box center [430, 268] width 269 height 60
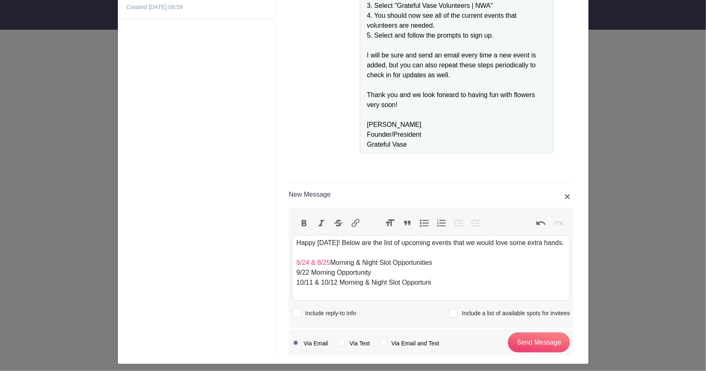
drag, startPoint x: 391, startPoint y: 271, endPoint x: 433, endPoint y: 270, distance: 42.2
click at [433, 270] on div "Happy Monday! Below are the list of upcoming events that we would love some ext…" at bounding box center [430, 268] width 269 height 60
drag, startPoint x: 409, startPoint y: 293, endPoint x: 432, endPoint y: 295, distance: 23.2
click at [432, 295] on div "Happy Monday! Below are the list of upcoming events that we would love some ext…" at bounding box center [430, 268] width 269 height 60
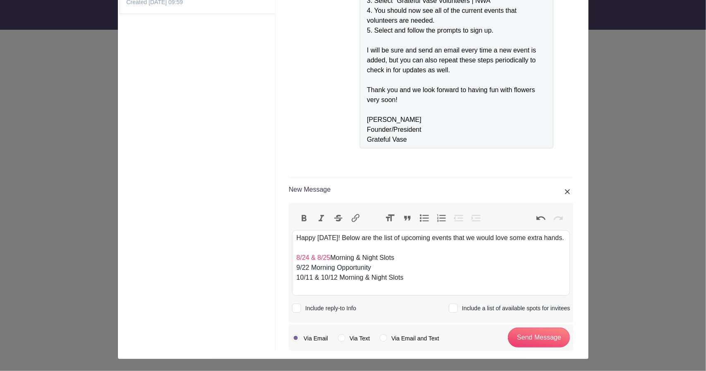
scroll to position [106, 0]
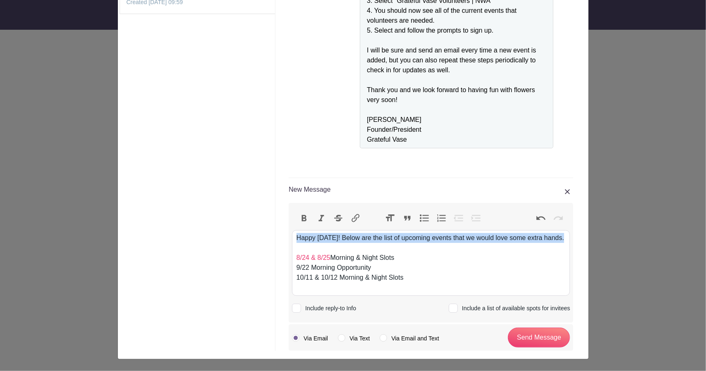
drag, startPoint x: 293, startPoint y: 233, endPoint x: 273, endPoint y: 225, distance: 21.2
click at [275, 226] on div "Grateful Vase Added New Volunteer Events! Sent to: Only members Lindsey C. 16 J…" at bounding box center [430, 151] width 311 height 400
paste trix-editor "<div>We hope you had a great weekend! Below is a list of upcoming events where …"
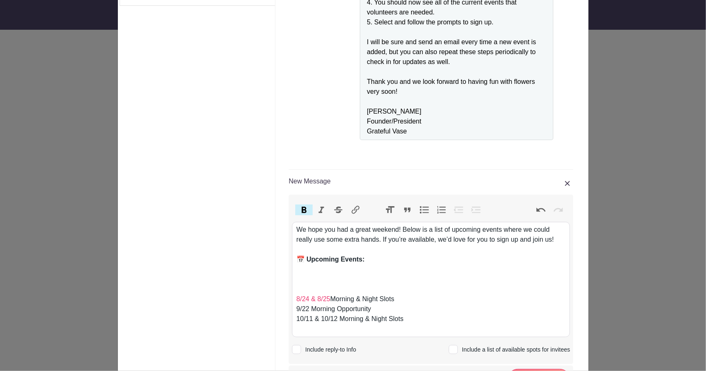
click at [377, 258] on div "📅 Upcoming Events:" at bounding box center [430, 265] width 269 height 20
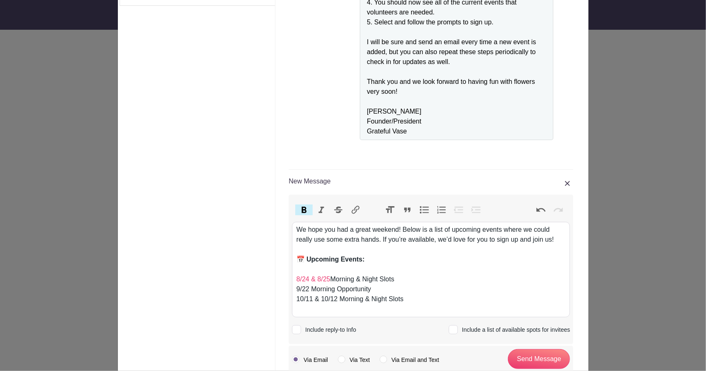
type trix-editor "<div>We hope you had a great weekend! Below is a list of upcoming events where …"
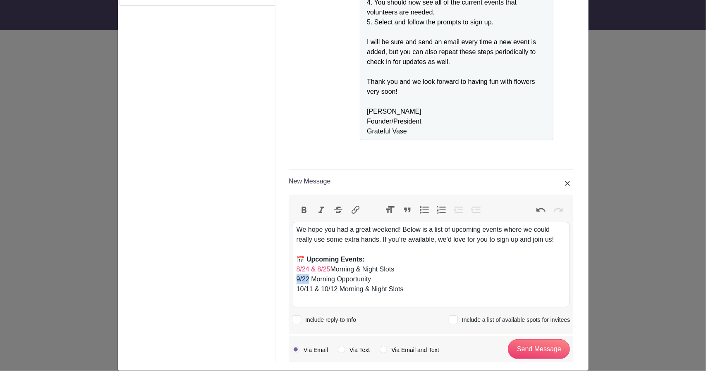
drag, startPoint x: 305, startPoint y: 277, endPoint x: 292, endPoint y: 276, distance: 13.3
click at [292, 276] on trix-editor "We hope you had a great weekend! Below is a list of upcoming events where we co…" at bounding box center [431, 265] width 278 height 86
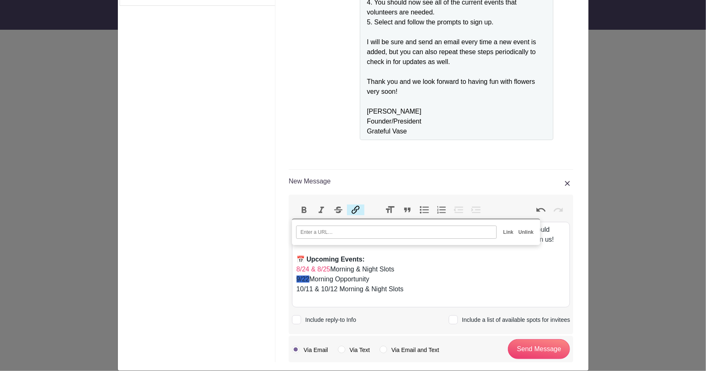
click at [354, 205] on button "Link" at bounding box center [355, 210] width 17 height 11
paste input "https://schedule.planhero.com/events/7156342da/9-22-25-event-floral-pickup"
type input "https://schedule.planhero.com/events/7156342da/9-22-25-event-floral-pickup"
click at [508, 231] on input "Link" at bounding box center [508, 232] width 15 height 12
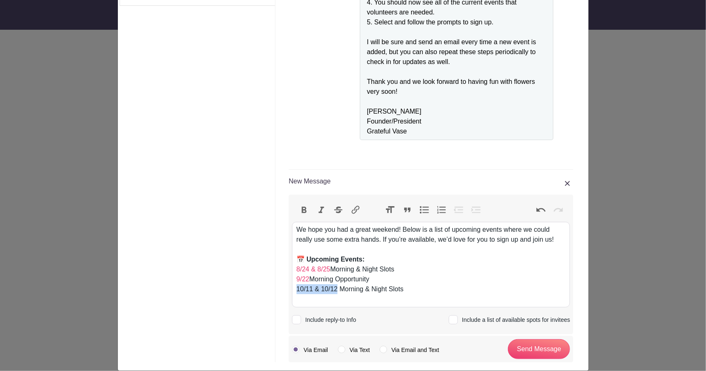
drag, startPoint x: 332, startPoint y: 290, endPoint x: 293, endPoint y: 291, distance: 39.3
click at [296, 291] on div "📅 Upcoming Events: 8/24 & 8/25 Morning & Night Slots 9/22 Morning Opportunity 1…" at bounding box center [430, 280] width 269 height 50
click at [350, 208] on button "Link" at bounding box center [355, 210] width 17 height 11
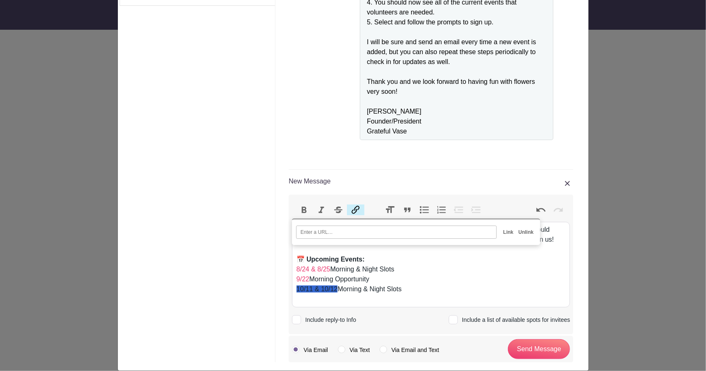
paste input "https://schedule.planhero.com/events/8c1bffcf3/10-11-10-12-wedding-floral-picku…"
type input "https://schedule.planhero.com/events/8c1bffcf3/10-11-10-12-wedding-floral-picku…"
click at [506, 229] on input "Link" at bounding box center [508, 232] width 15 height 12
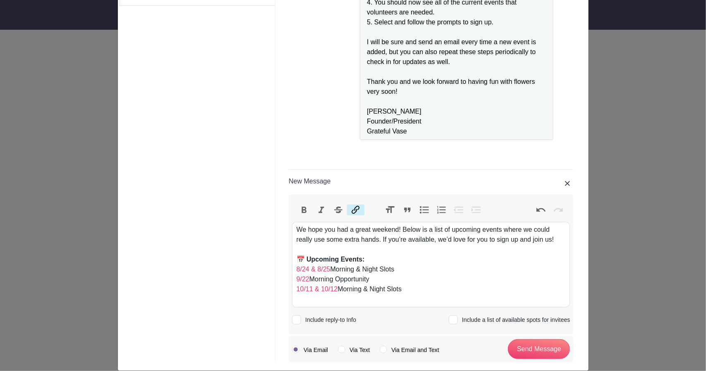
click at [423, 286] on div "📅 Upcoming Events: 8/24 & 8/25 Morning & Night Slots 9/22 Morning Opportunity 1…" at bounding box center [430, 280] width 269 height 50
click at [296, 226] on div "We hope you had a great weekend! Below is a list of upcoming events where we co…" at bounding box center [430, 240] width 269 height 30
drag, startPoint x: 304, startPoint y: 229, endPoint x: 280, endPoint y: 229, distance: 24.0
click at [282, 229] on div "New Message Bold Italic Strikethrough Link Heading Quote Code Bullets Numbers D…" at bounding box center [431, 262] width 298 height 199
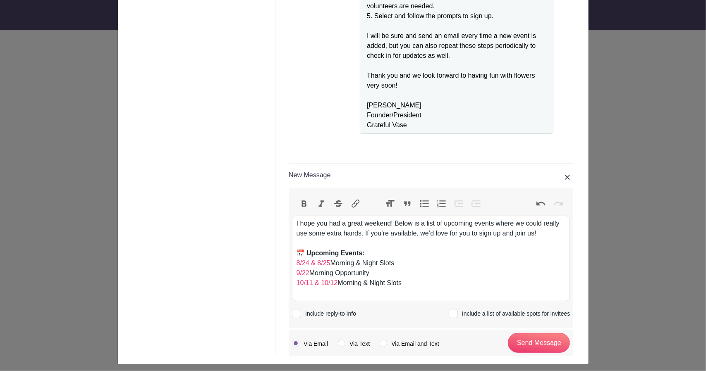
scroll to position [116, 0]
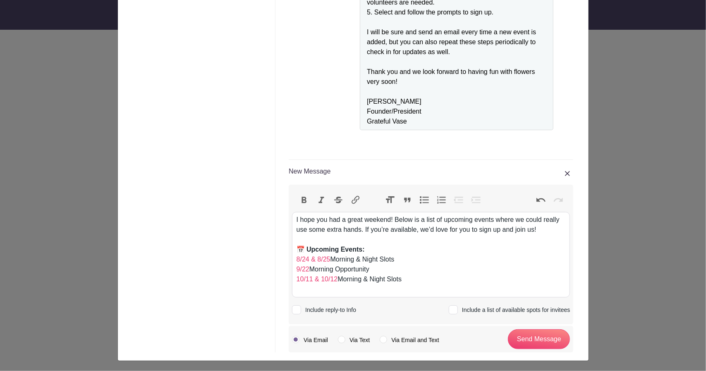
click at [425, 279] on div "📅 Upcoming Events: 8/24 & 8/25 Morning & Night Slots 9/22 Morning Opportunity 1…" at bounding box center [430, 270] width 269 height 50
click at [313, 287] on div "📅 Upcoming Events: 8/24 & 8/25 Morning & Night Slots 9/22 Morning Opportunity 1…" at bounding box center [430, 270] width 269 height 50
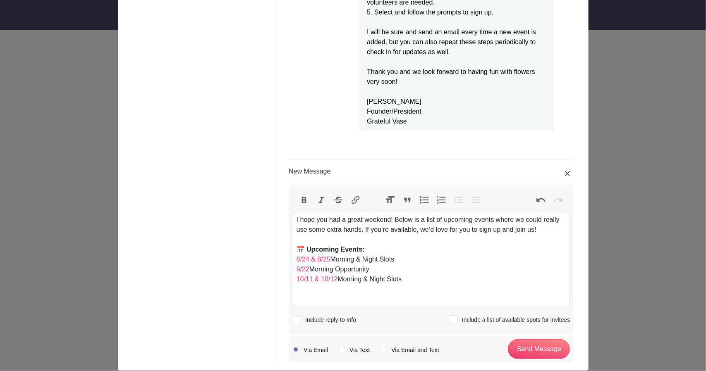
paste trix-editor "Thank you for all that you do!&nbsp;"
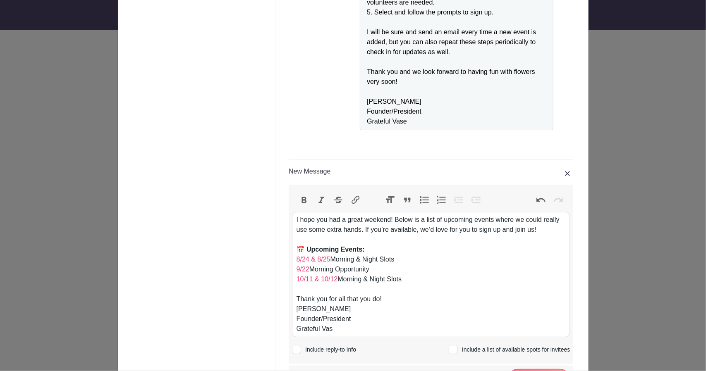
type trix-editor "<div>I hope you had a great weekend! Below is a list of upcoming events where w…"
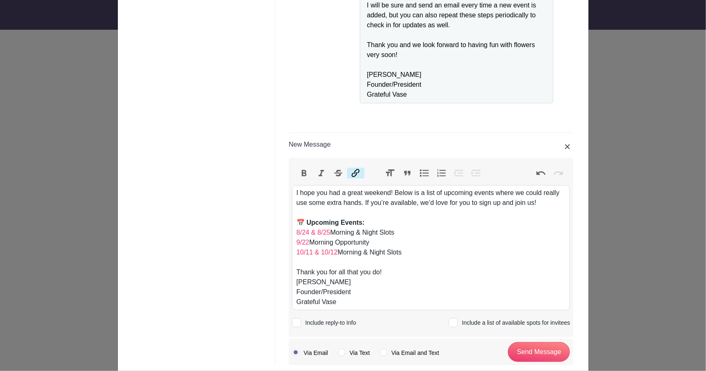
scroll to position [155, 0]
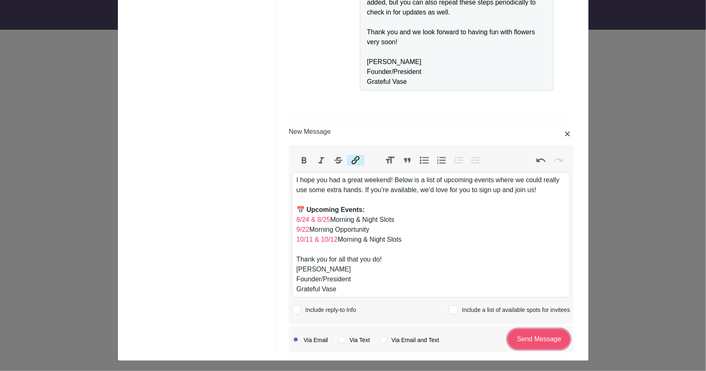
click at [525, 341] on input "Send Message" at bounding box center [539, 339] width 62 height 20
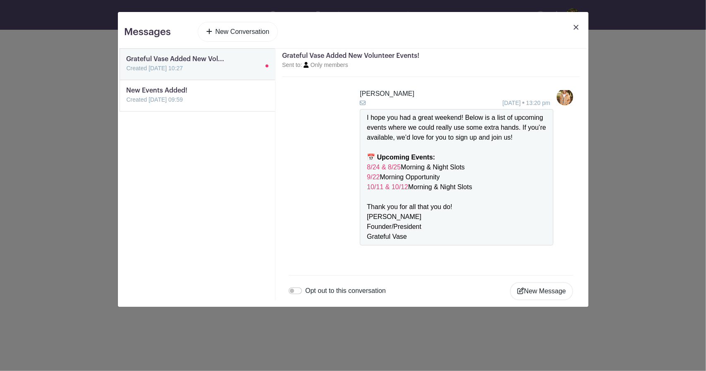
scroll to position [235, 0]
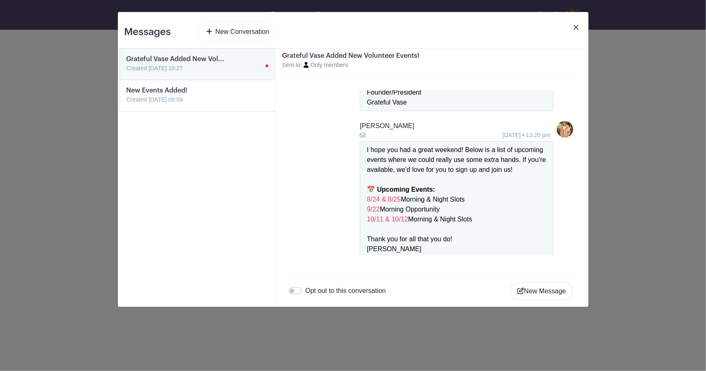
click at [126, 105] on link at bounding box center [126, 105] width 0 height 0
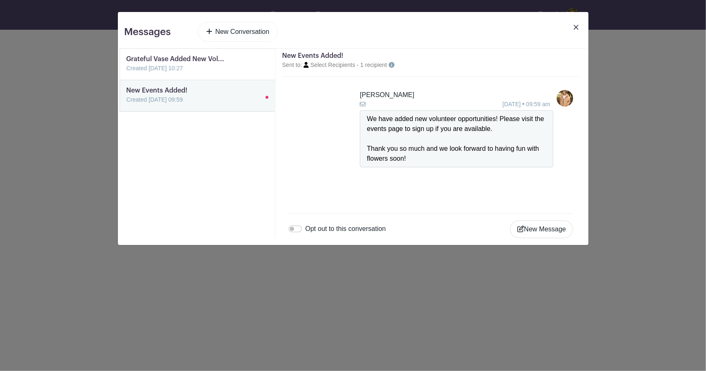
click at [126, 73] on link at bounding box center [126, 73] width 0 height 0
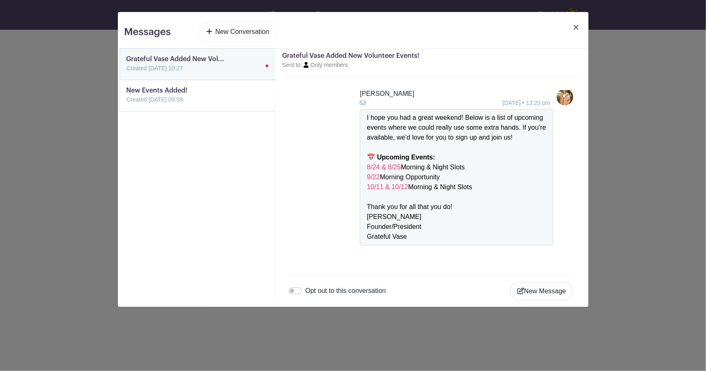
scroll to position [276, 0]
click at [577, 27] on img at bounding box center [575, 27] width 5 height 5
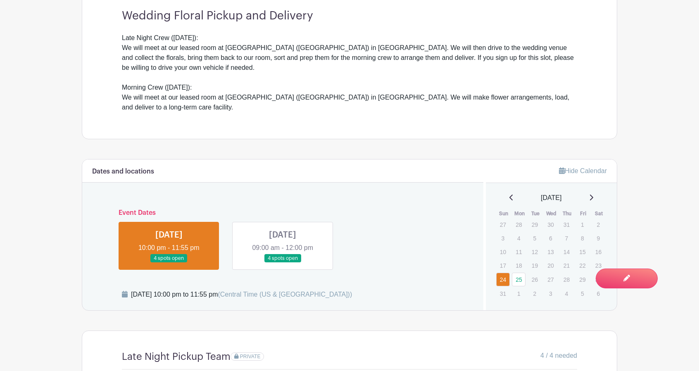
scroll to position [331, 0]
